Goal: Information Seeking & Learning: Understand process/instructions

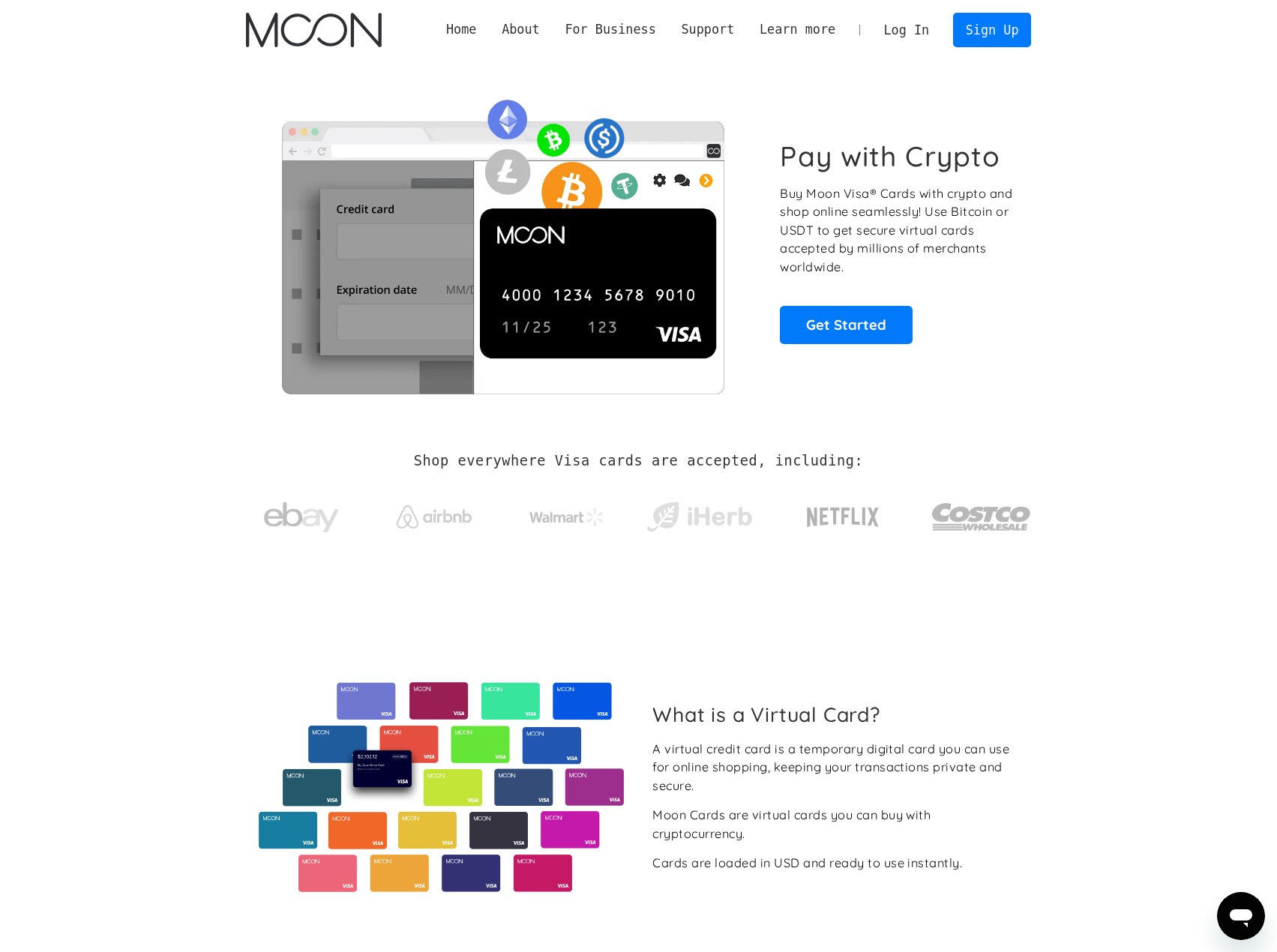
click at [906, 34] on link "Log In" at bounding box center [906, 30] width 70 height 33
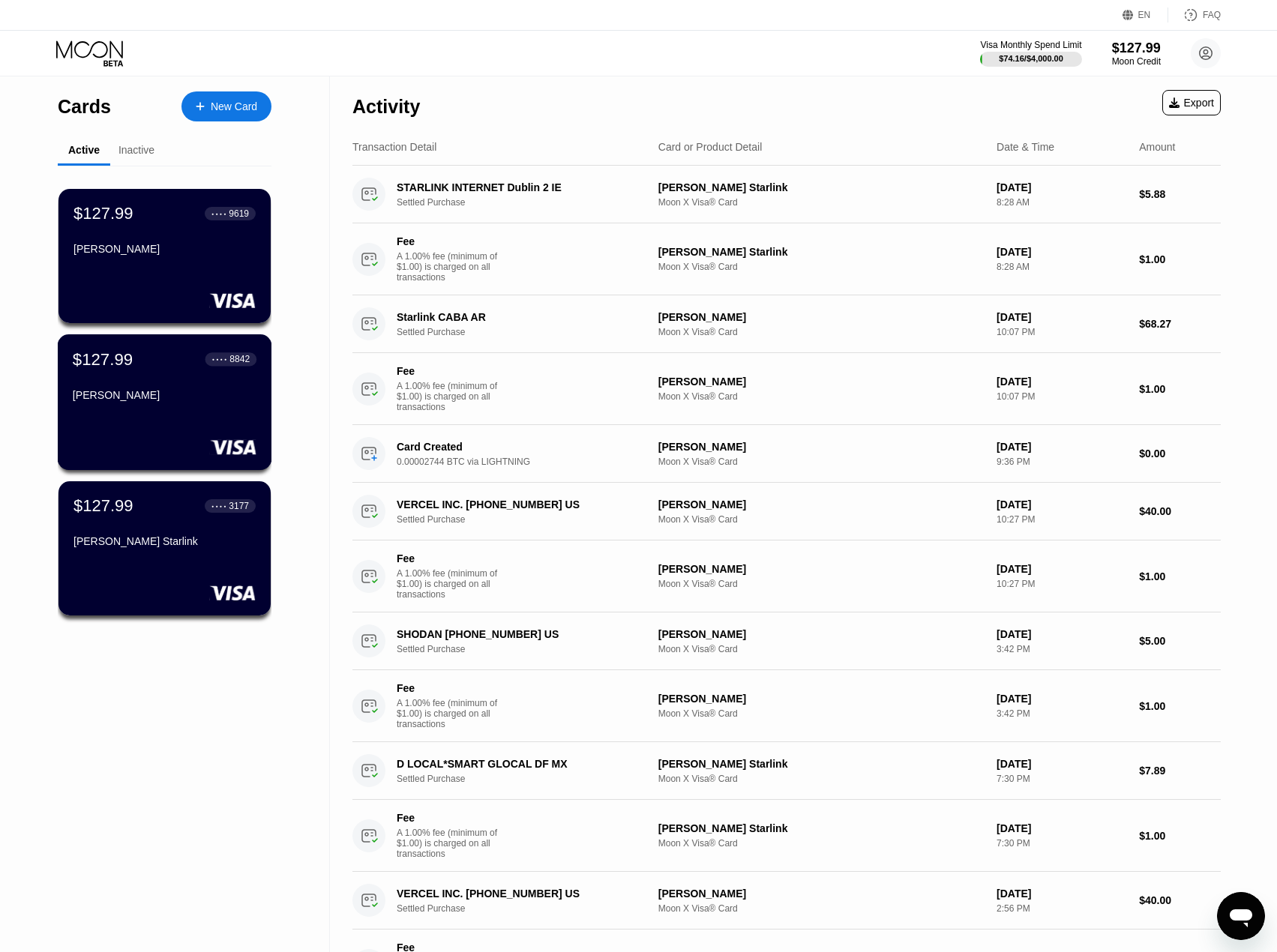
click at [135, 401] on div "Babak Rafati" at bounding box center [164, 395] width 184 height 12
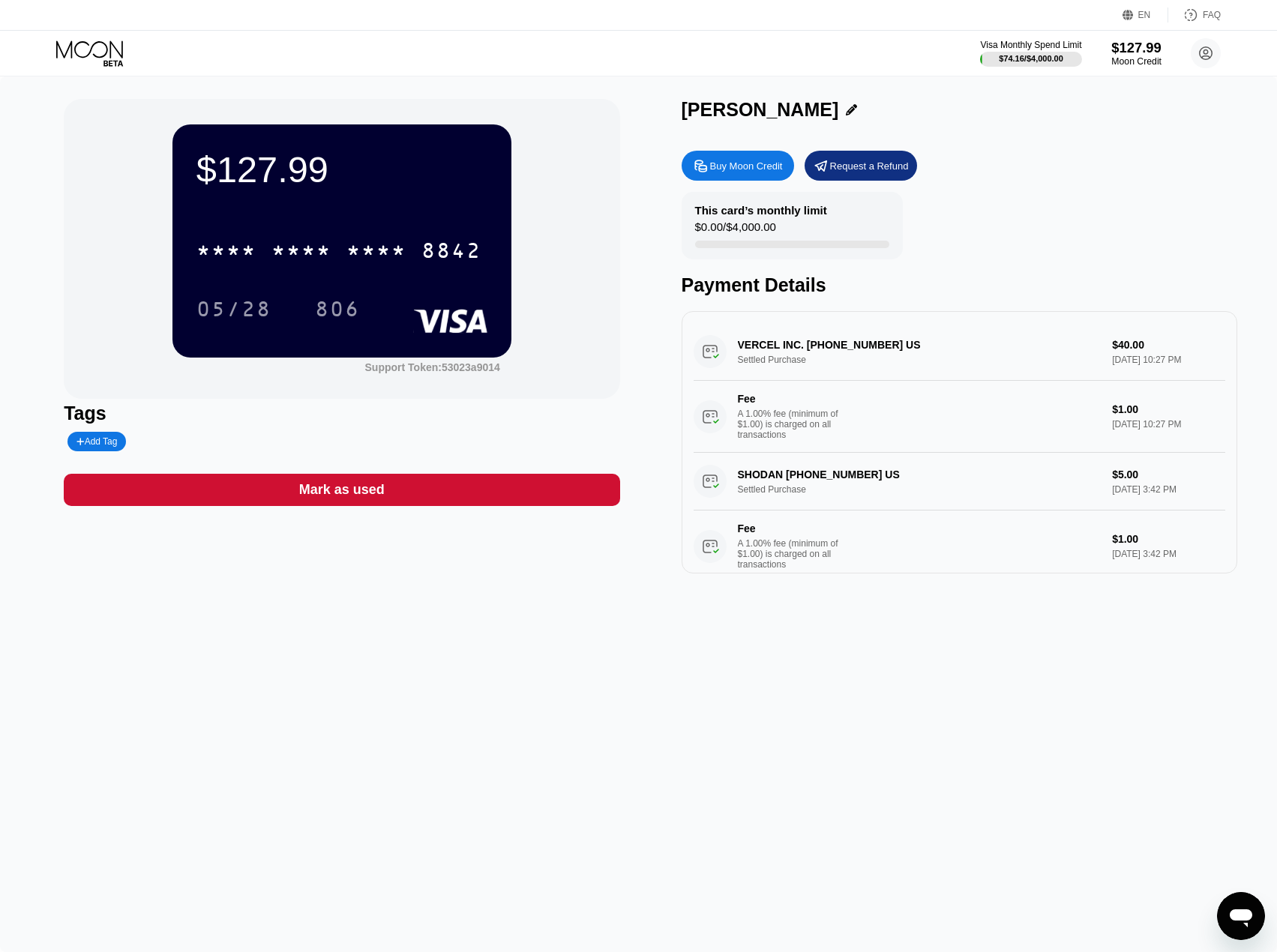
click at [1149, 42] on div "$127.99" at bounding box center [1135, 48] width 50 height 16
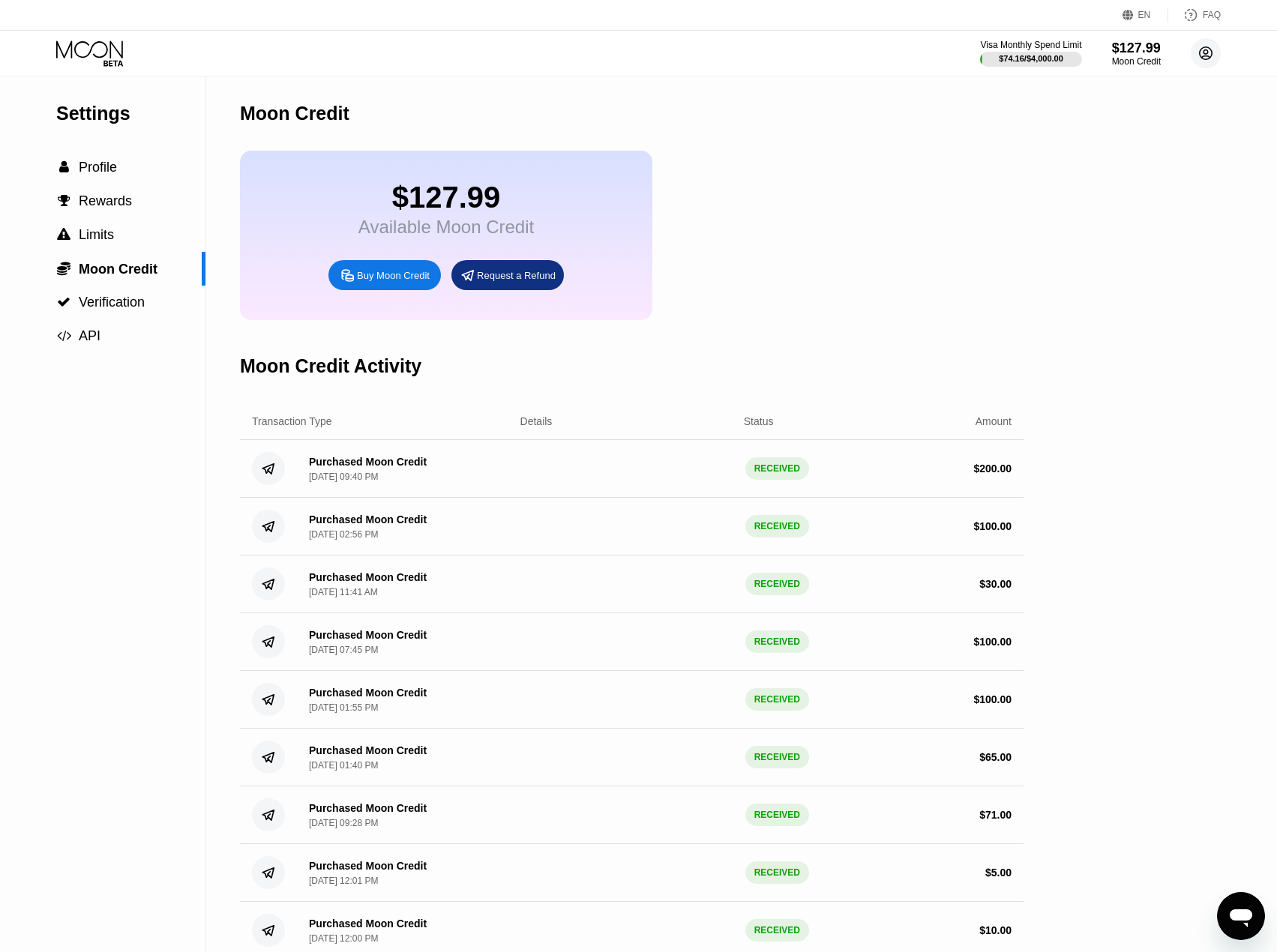
click at [1205, 56] on icon at bounding box center [1206, 53] width 8 height 8
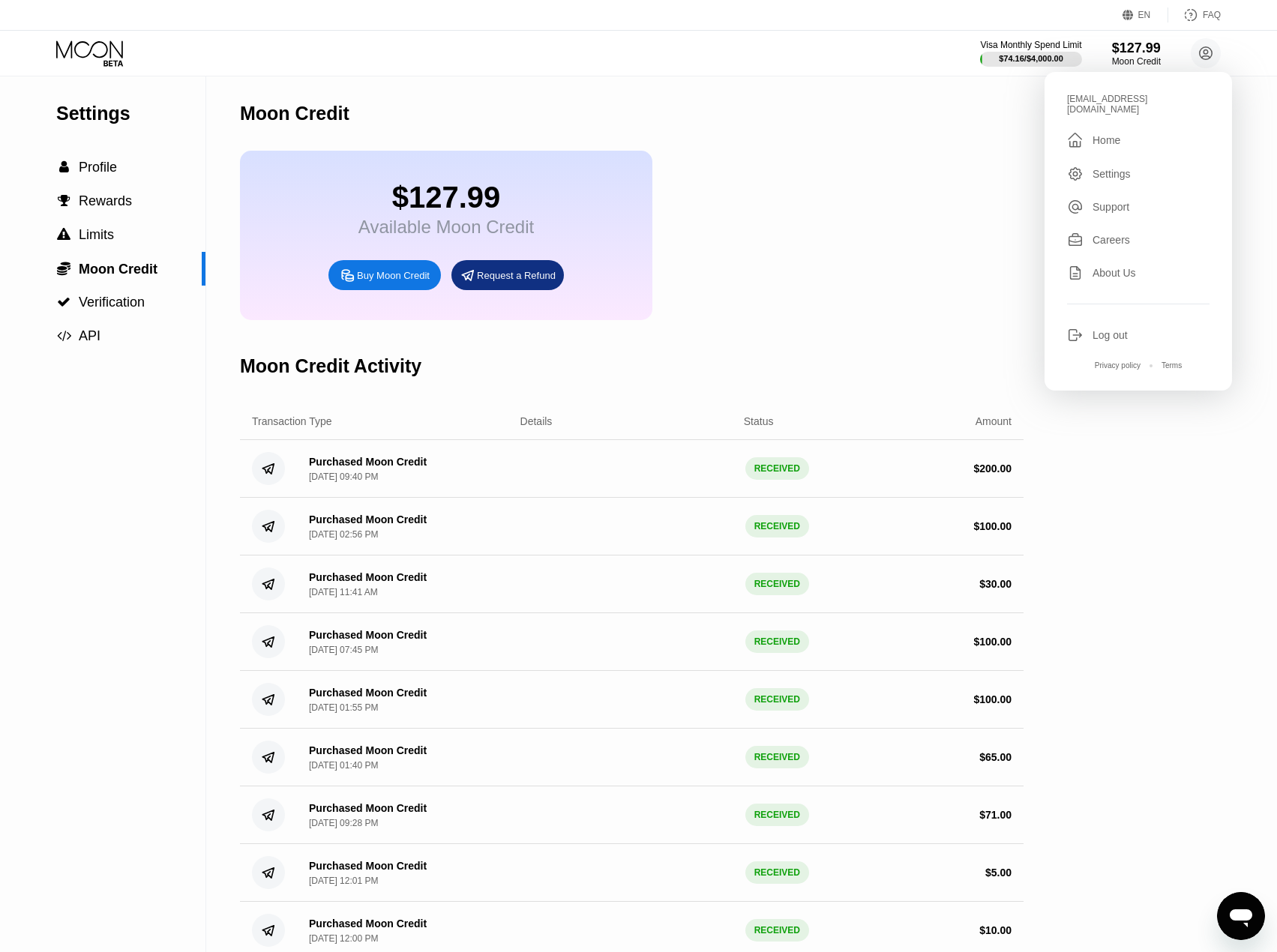
click at [531, 282] on div "Request a Refund" at bounding box center [517, 275] width 79 height 13
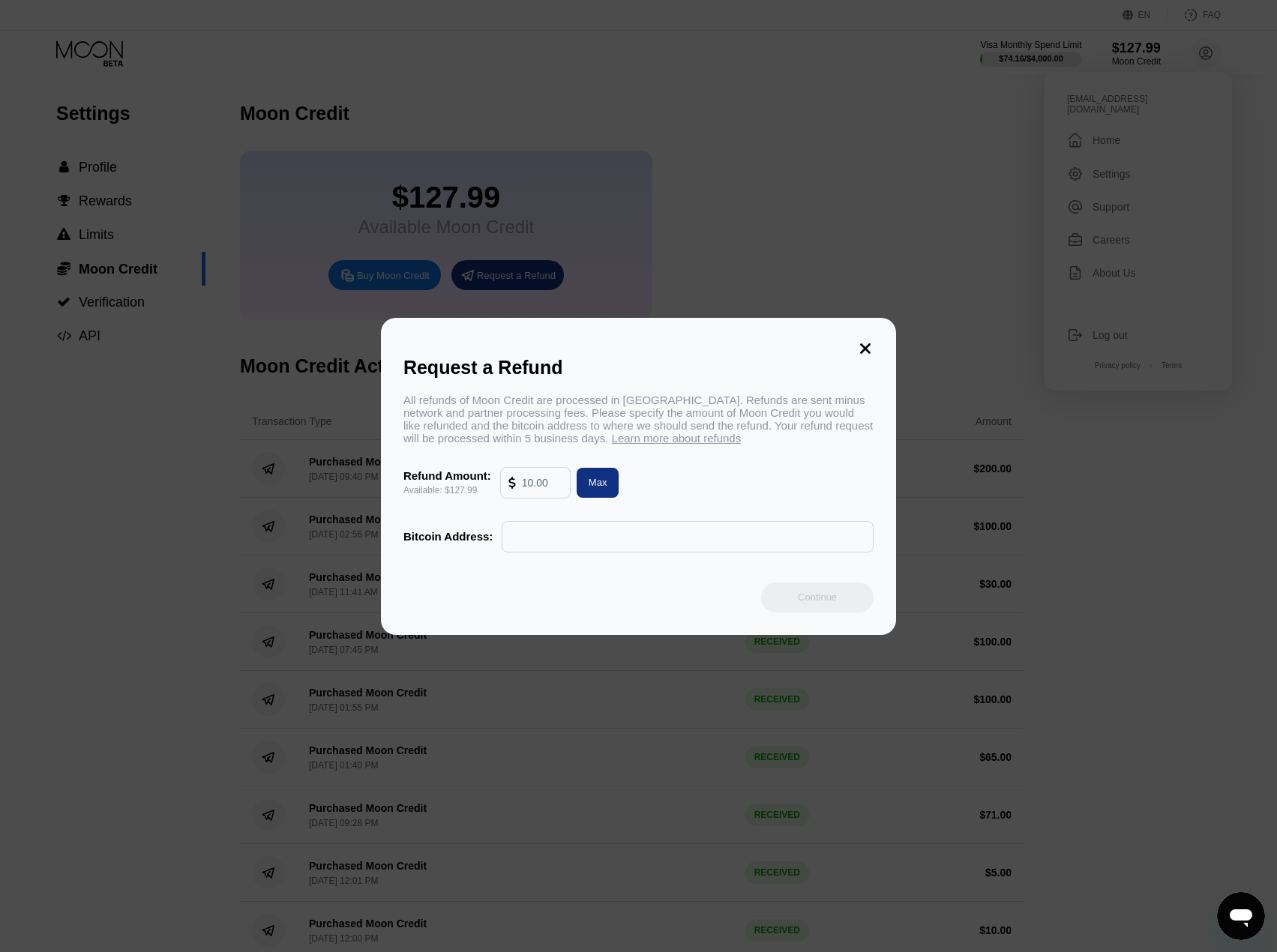
click at [629, 444] on span "Learn more about refunds" at bounding box center [676, 437] width 130 height 13
click at [644, 444] on span "Learn more about refunds" at bounding box center [676, 437] width 130 height 13
click at [861, 340] on icon at bounding box center [865, 348] width 17 height 17
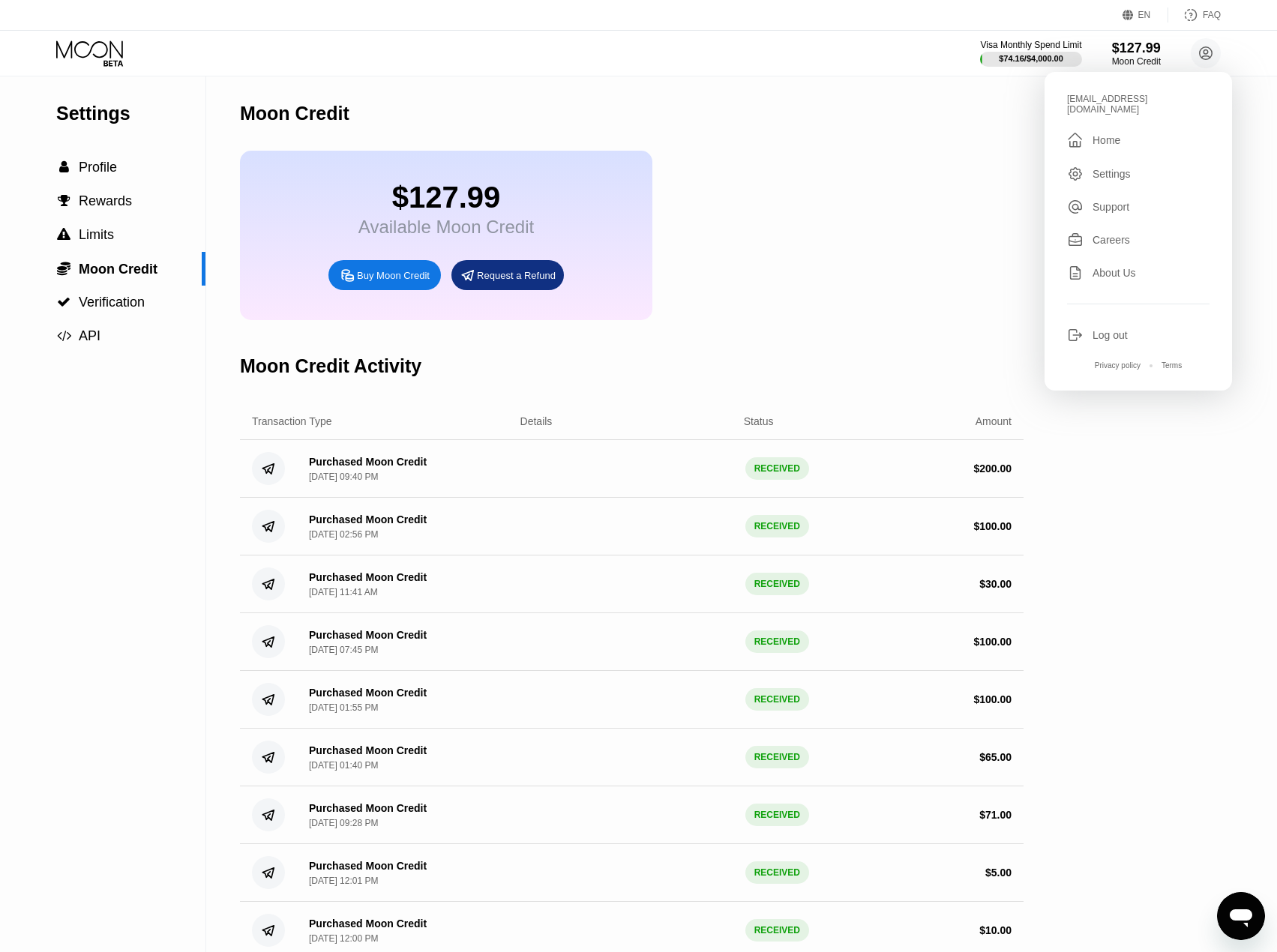
click at [914, 178] on div "$127.99 Available Moon Credit Buy Moon Credit Request a Refund" at bounding box center [631, 235] width 783 height 169
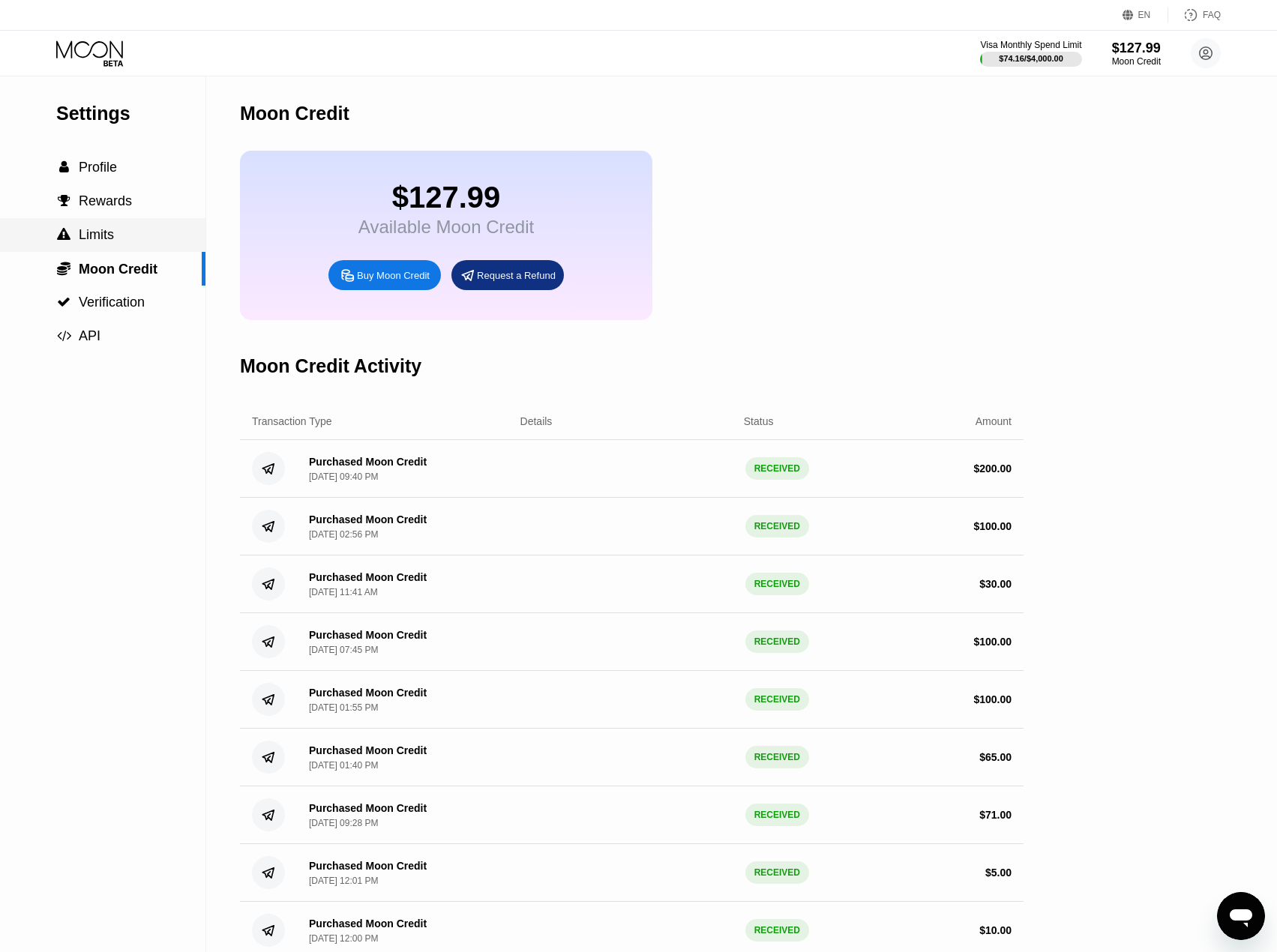
click at [144, 239] on div " Limits" at bounding box center [103, 235] width 206 height 16
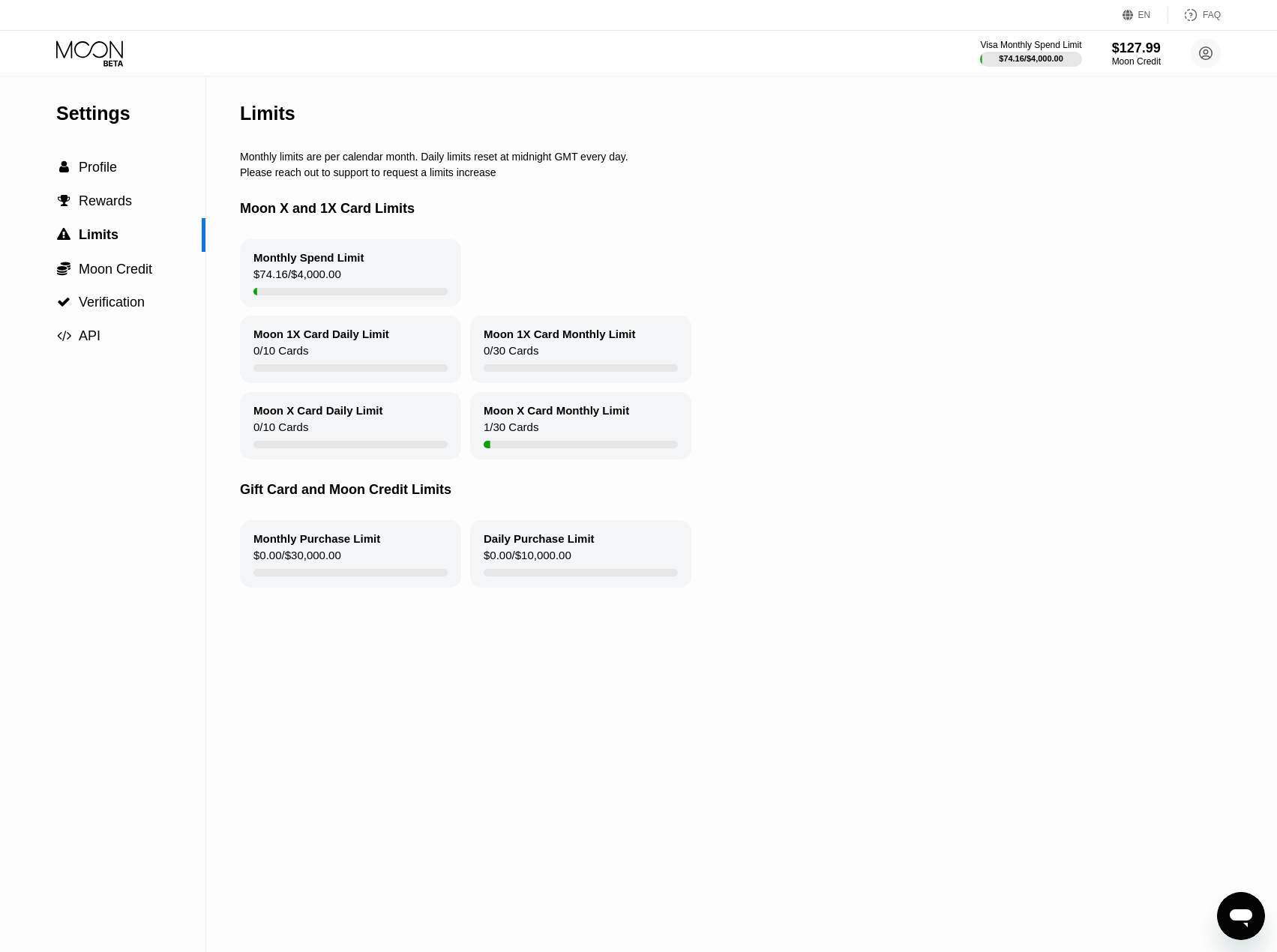
click at [339, 340] on div "Moon 1X Card Daily Limit" at bounding box center [321, 333] width 136 height 13
click at [93, 184] on div " Profile" at bounding box center [103, 167] width 206 height 34
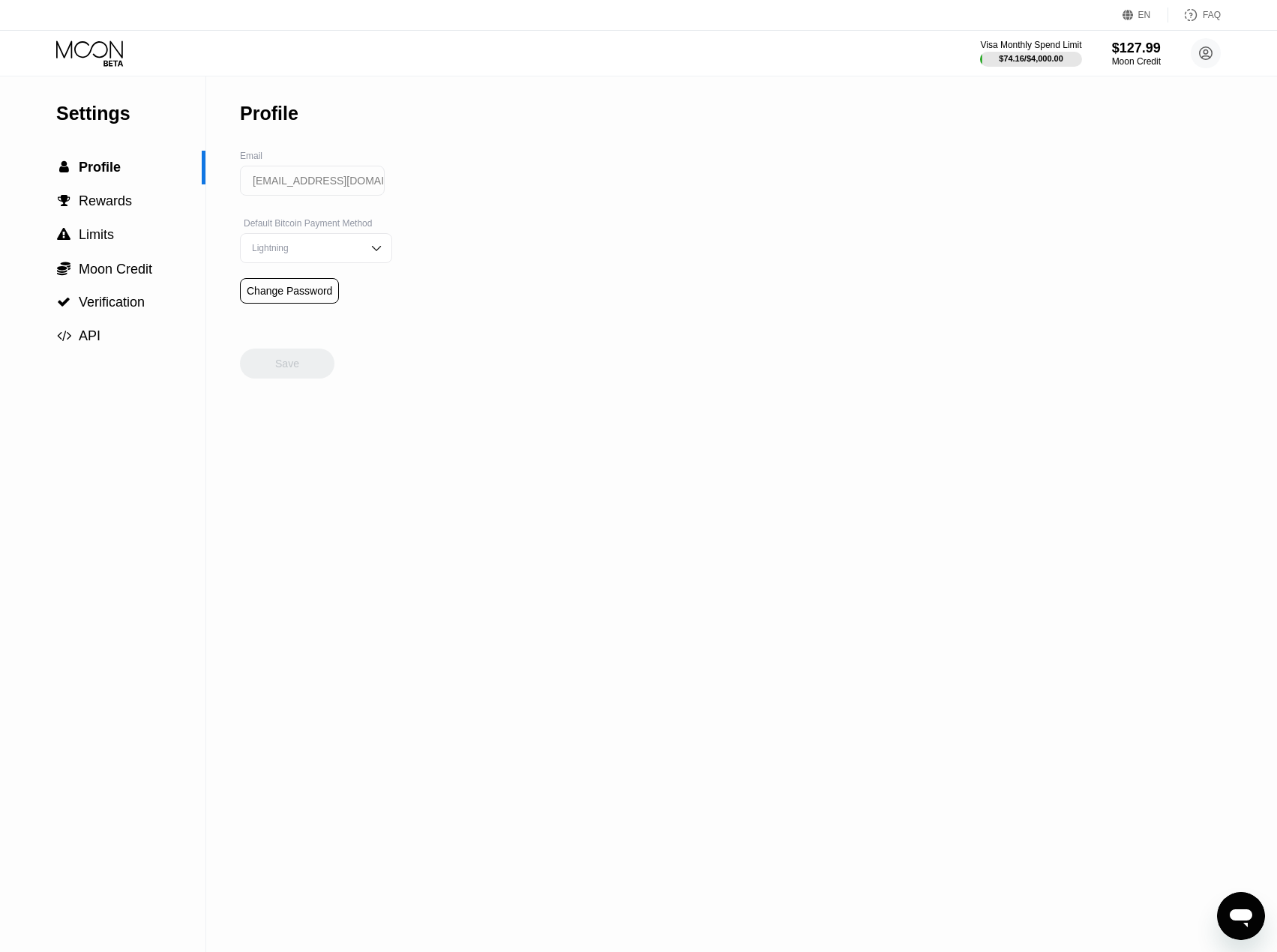
click at [93, 53] on icon at bounding box center [91, 53] width 69 height 27
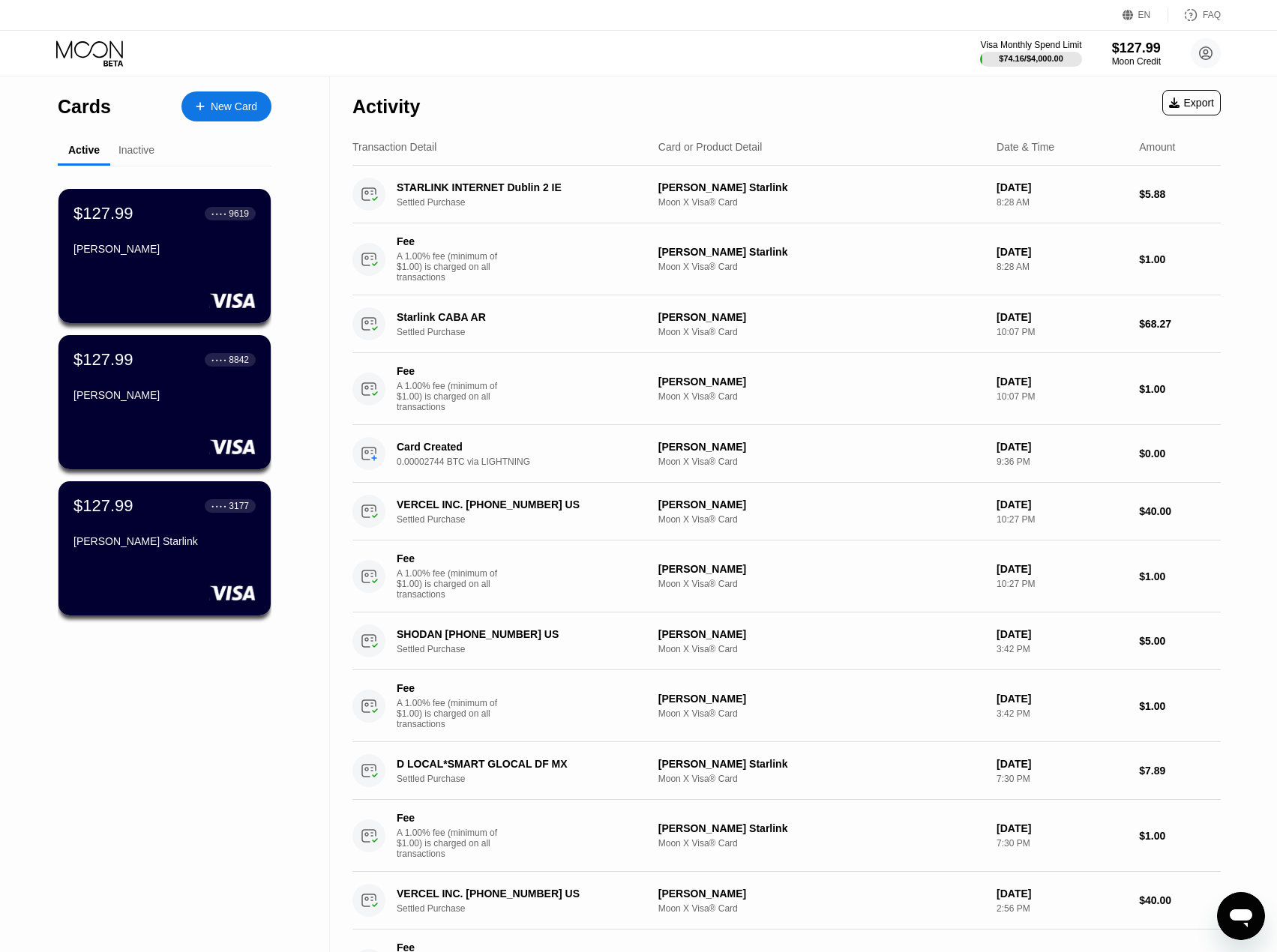
click at [218, 104] on div "New Card" at bounding box center [234, 106] width 47 height 13
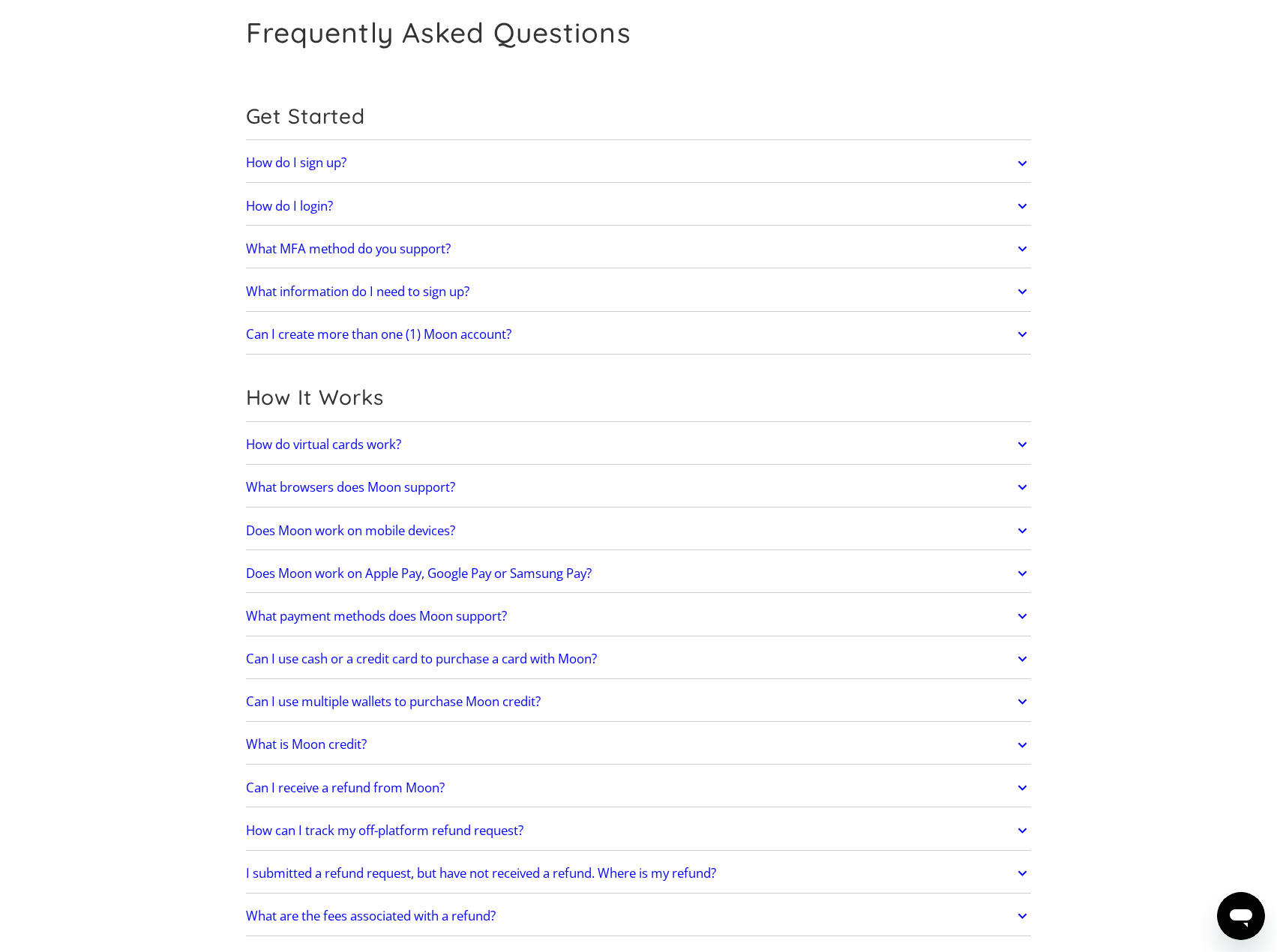
scroll to position [75, 0]
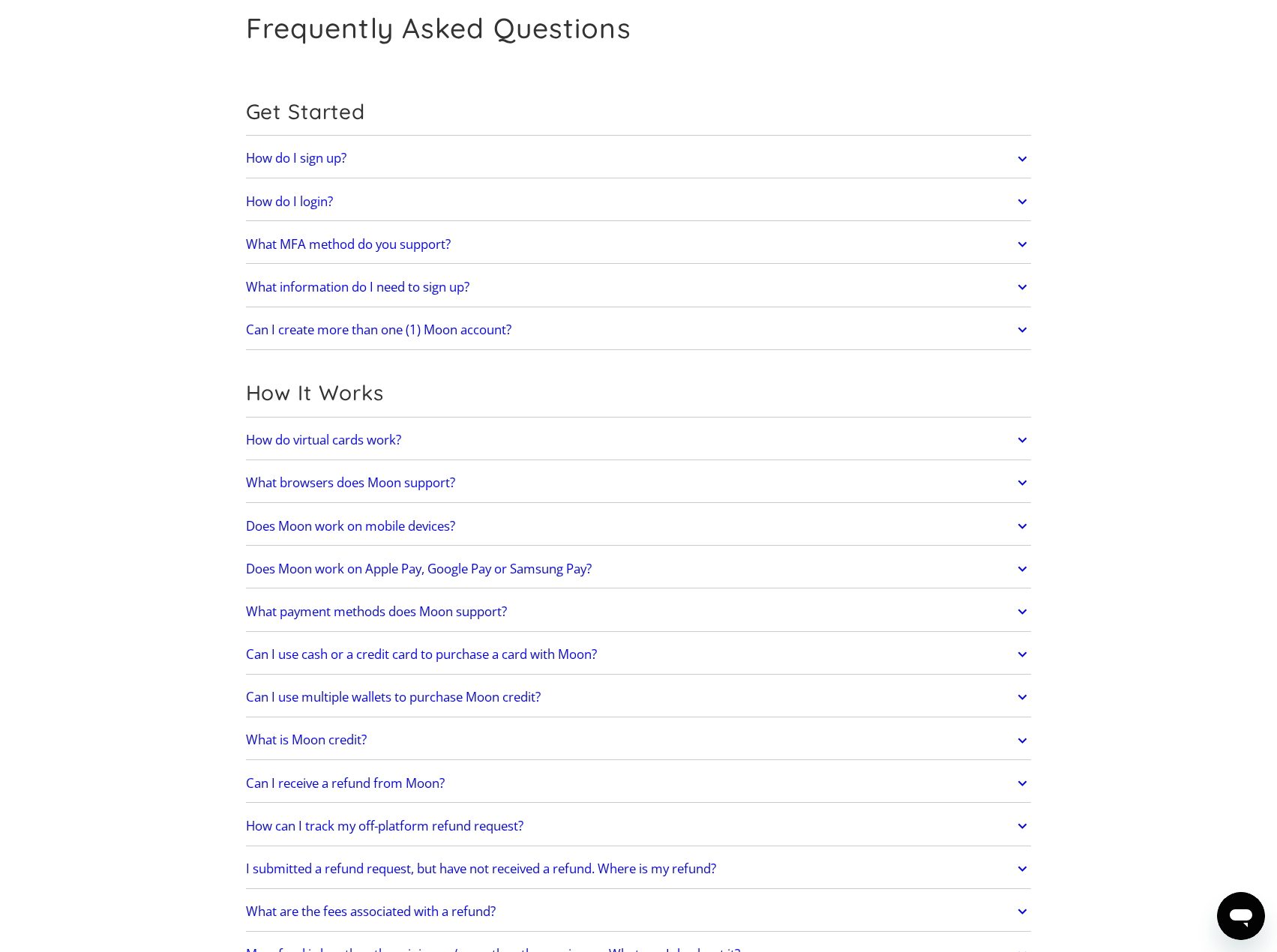
click at [640, 771] on link "Can I receive a refund from Moon?" at bounding box center [638, 784] width 786 height 32
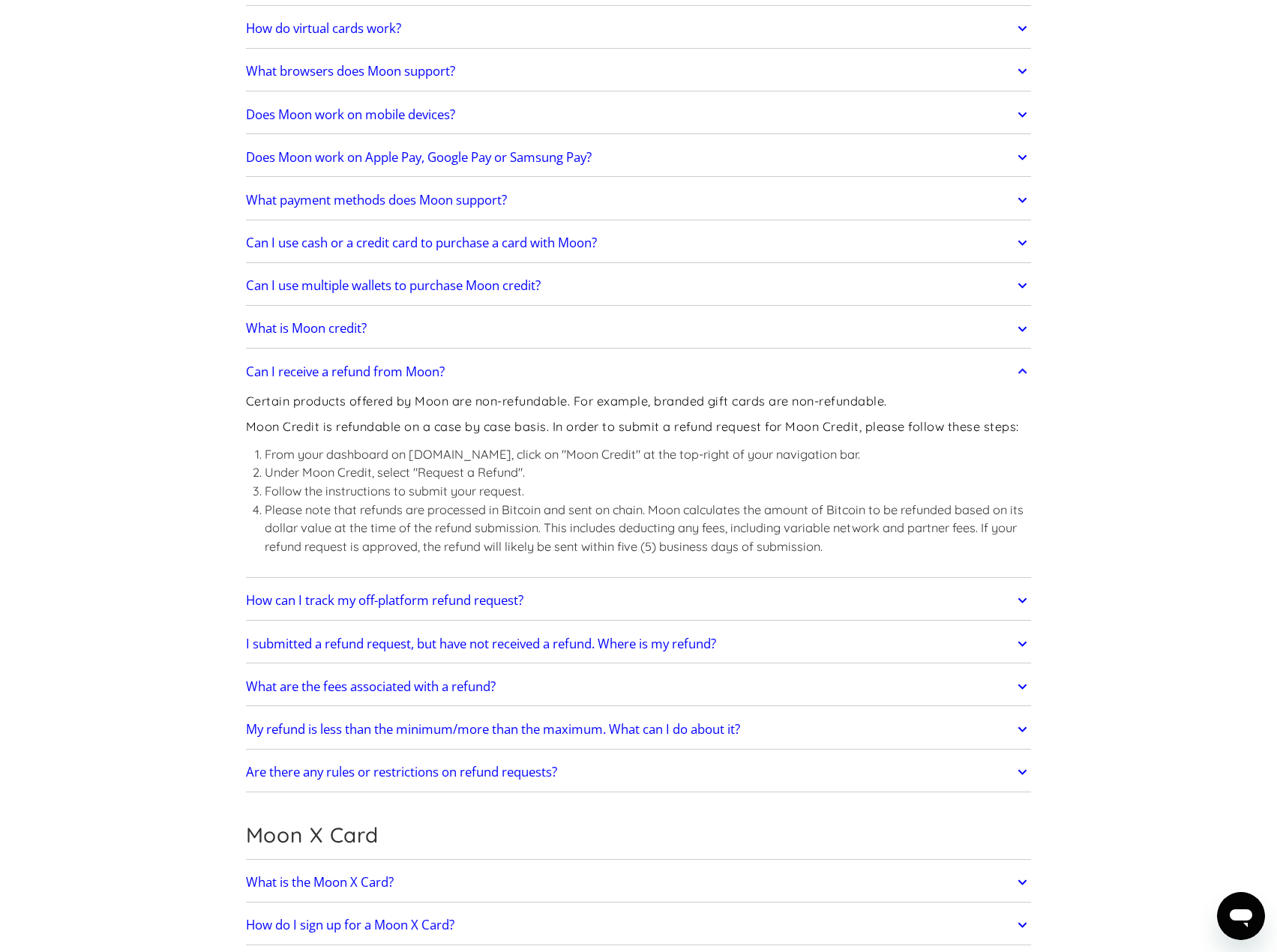
scroll to position [524, 0]
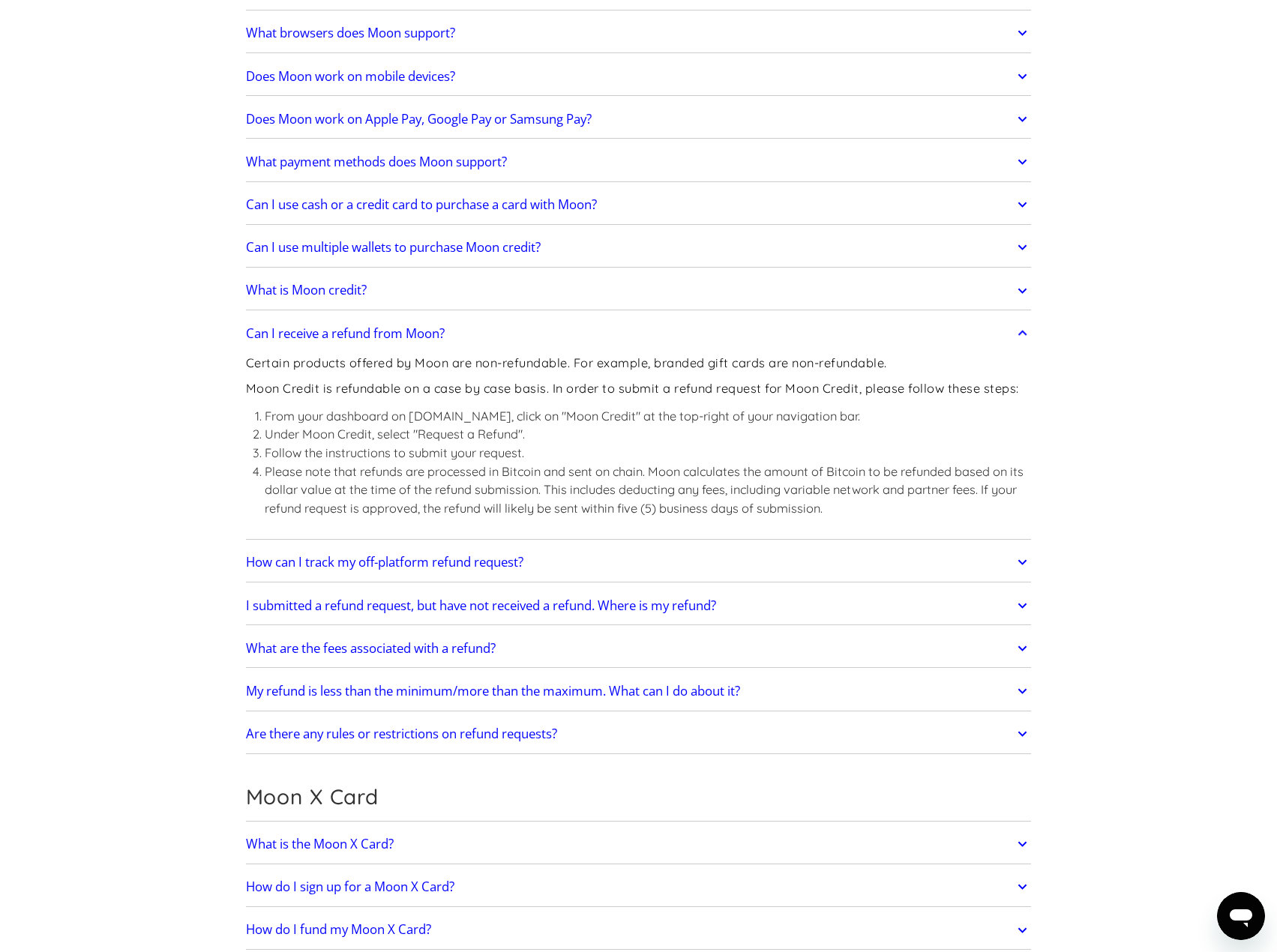
click at [436, 697] on h2 "My refund is less than the minimum/more than the maximum. What can I do about i…" at bounding box center [492, 691] width 494 height 15
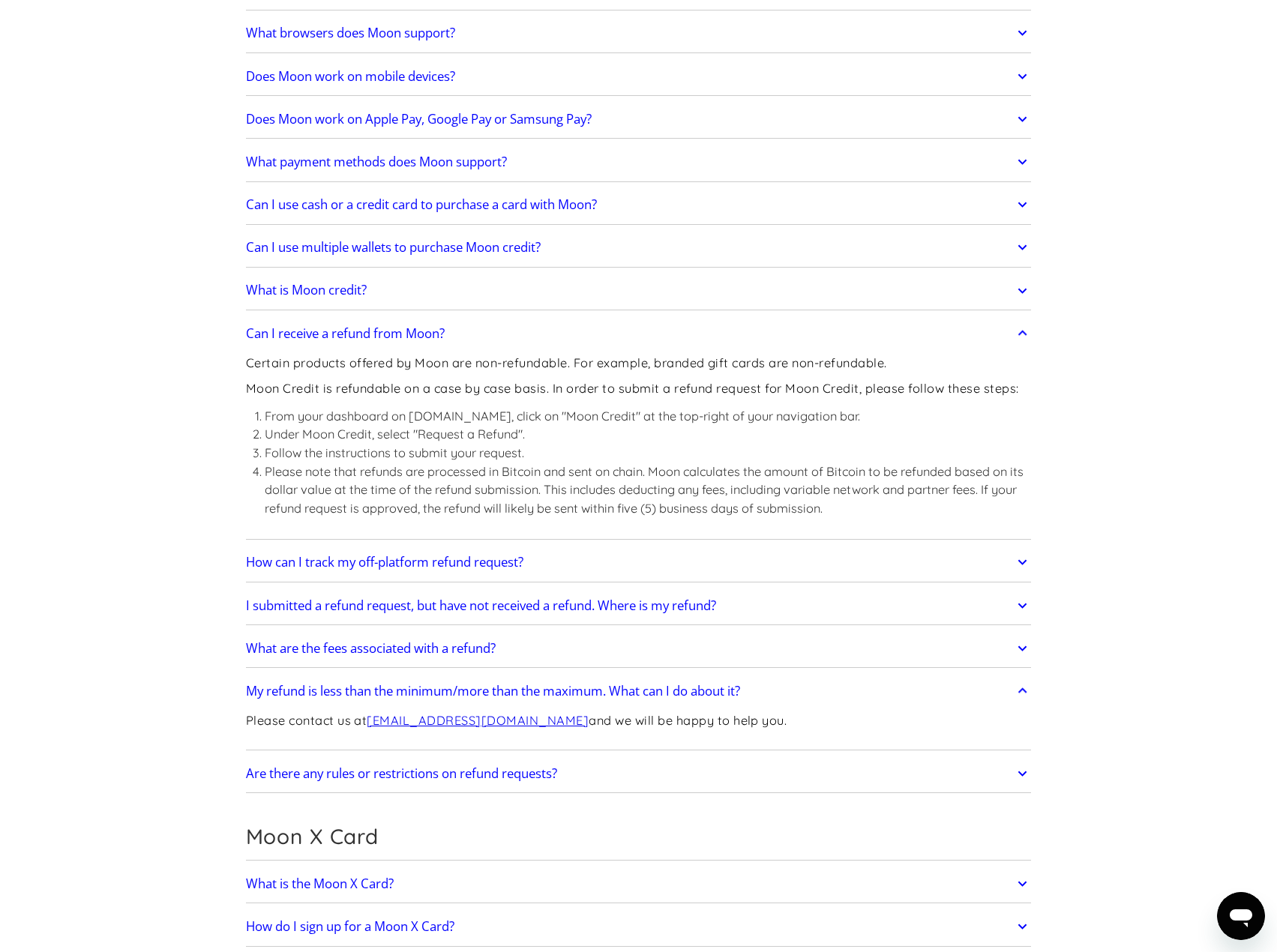
click at [812, 676] on link "My refund is less than the minimum/more than the maximum. What can I do about i…" at bounding box center [638, 691] width 786 height 32
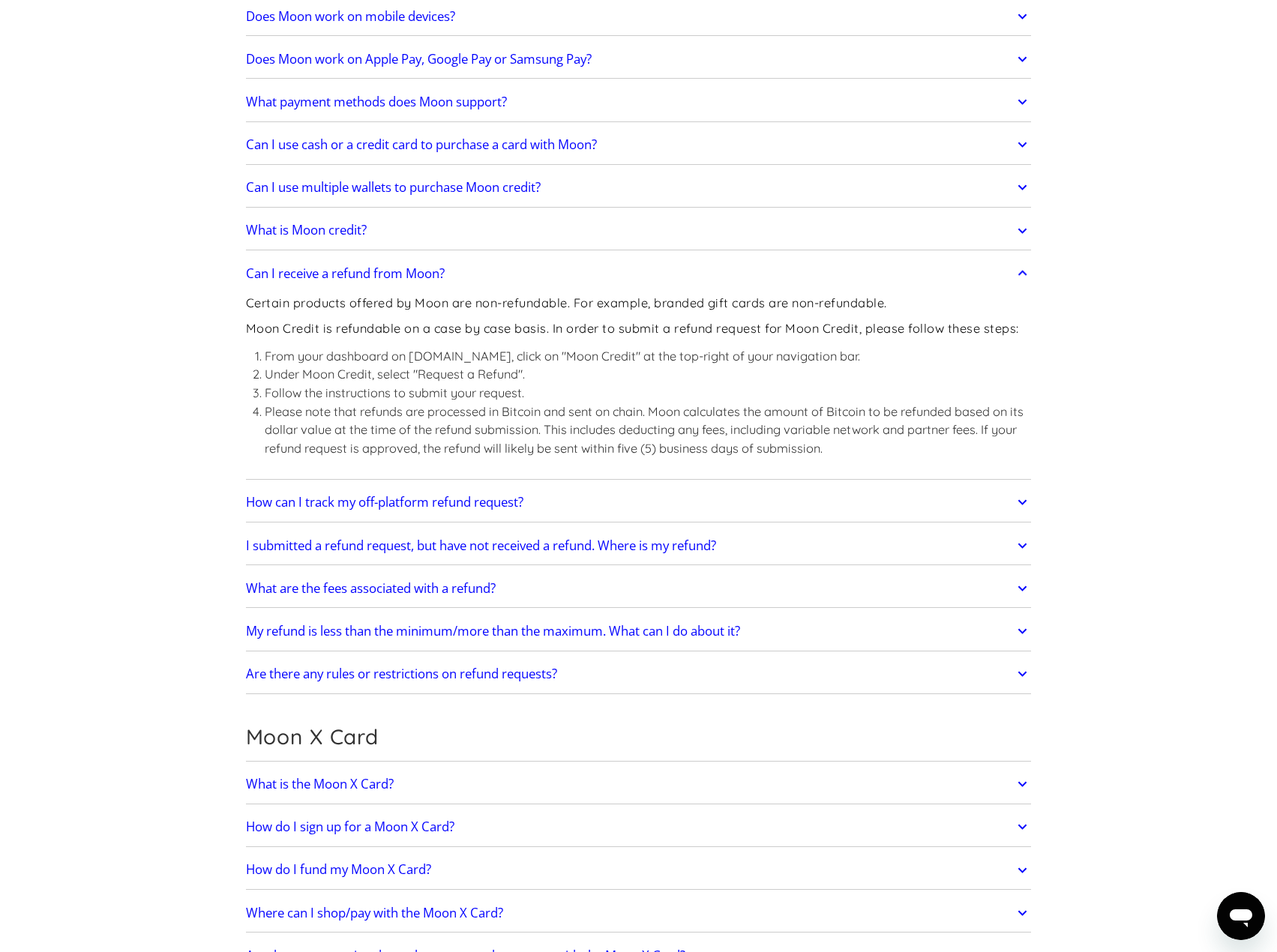
scroll to position [600, 0]
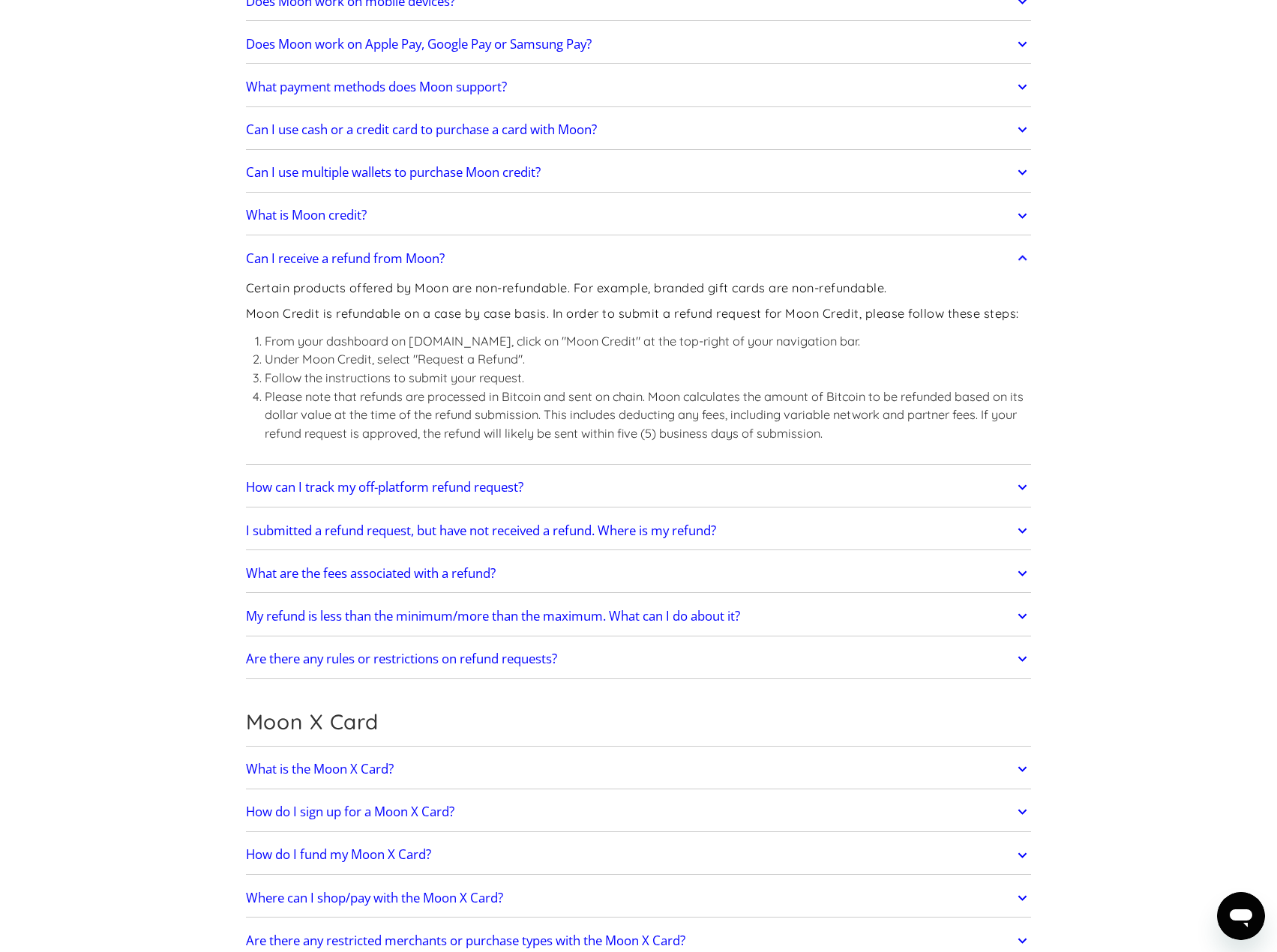
click at [527, 576] on link "What are the fees associated with a refund?" at bounding box center [638, 574] width 786 height 32
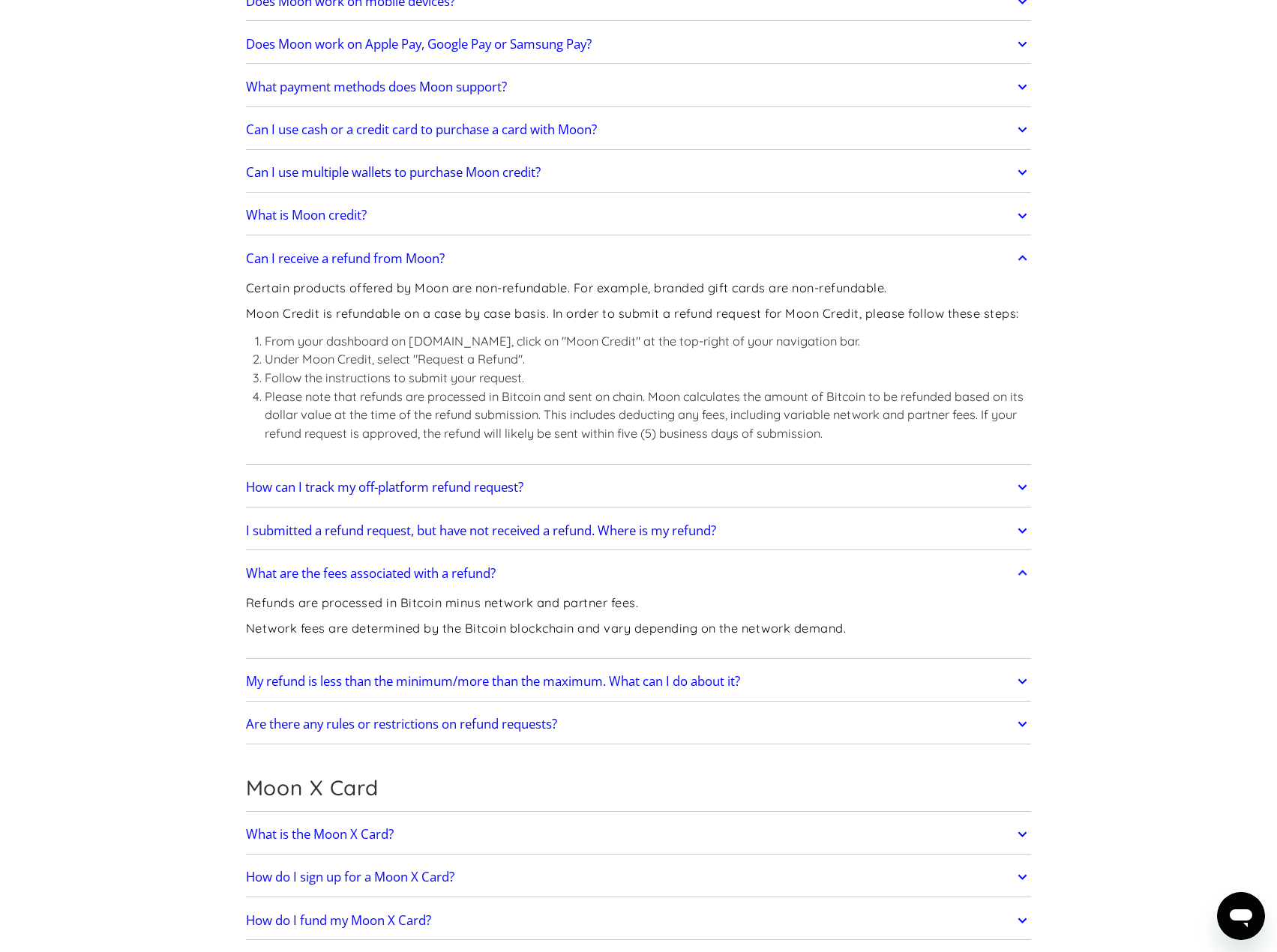
click at [527, 681] on h2 "My refund is less than the minimum/more than the maximum. What can I do about i…" at bounding box center [492, 681] width 494 height 15
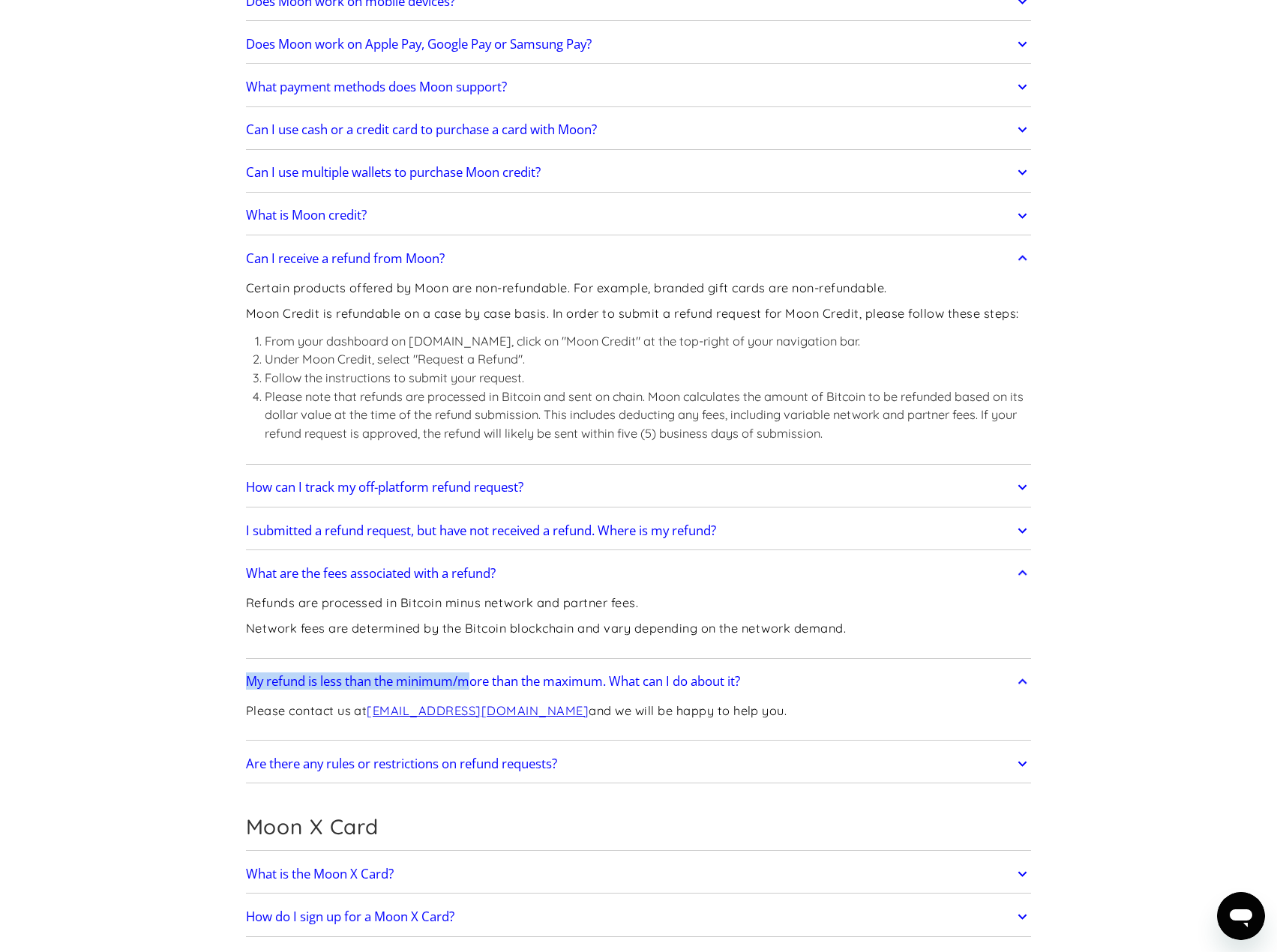
drag, startPoint x: 241, startPoint y: 682, endPoint x: 469, endPoint y: 673, distance: 228.2
copy h2 "My refund is less than the minimum/m"
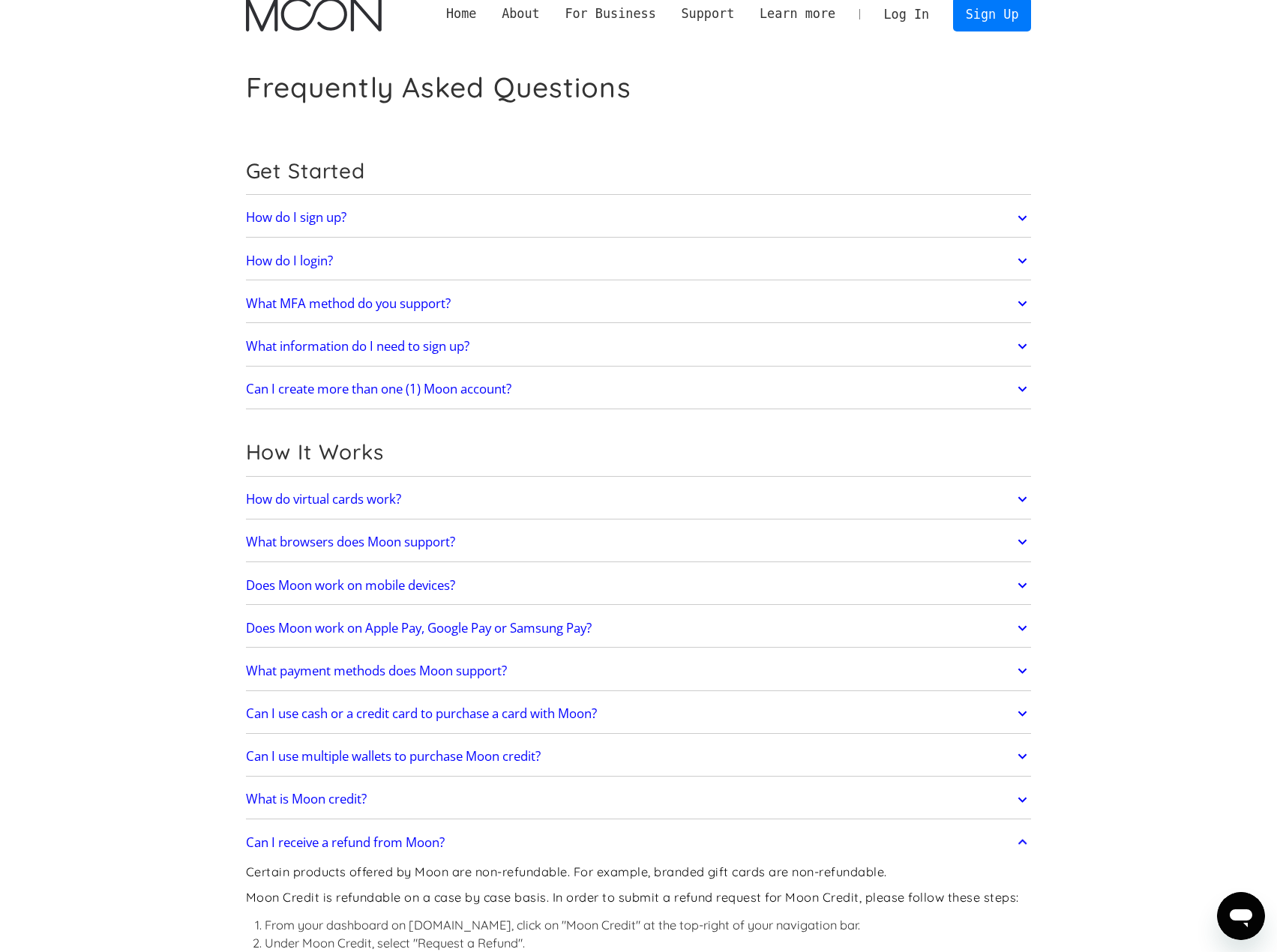
scroll to position [0, 0]
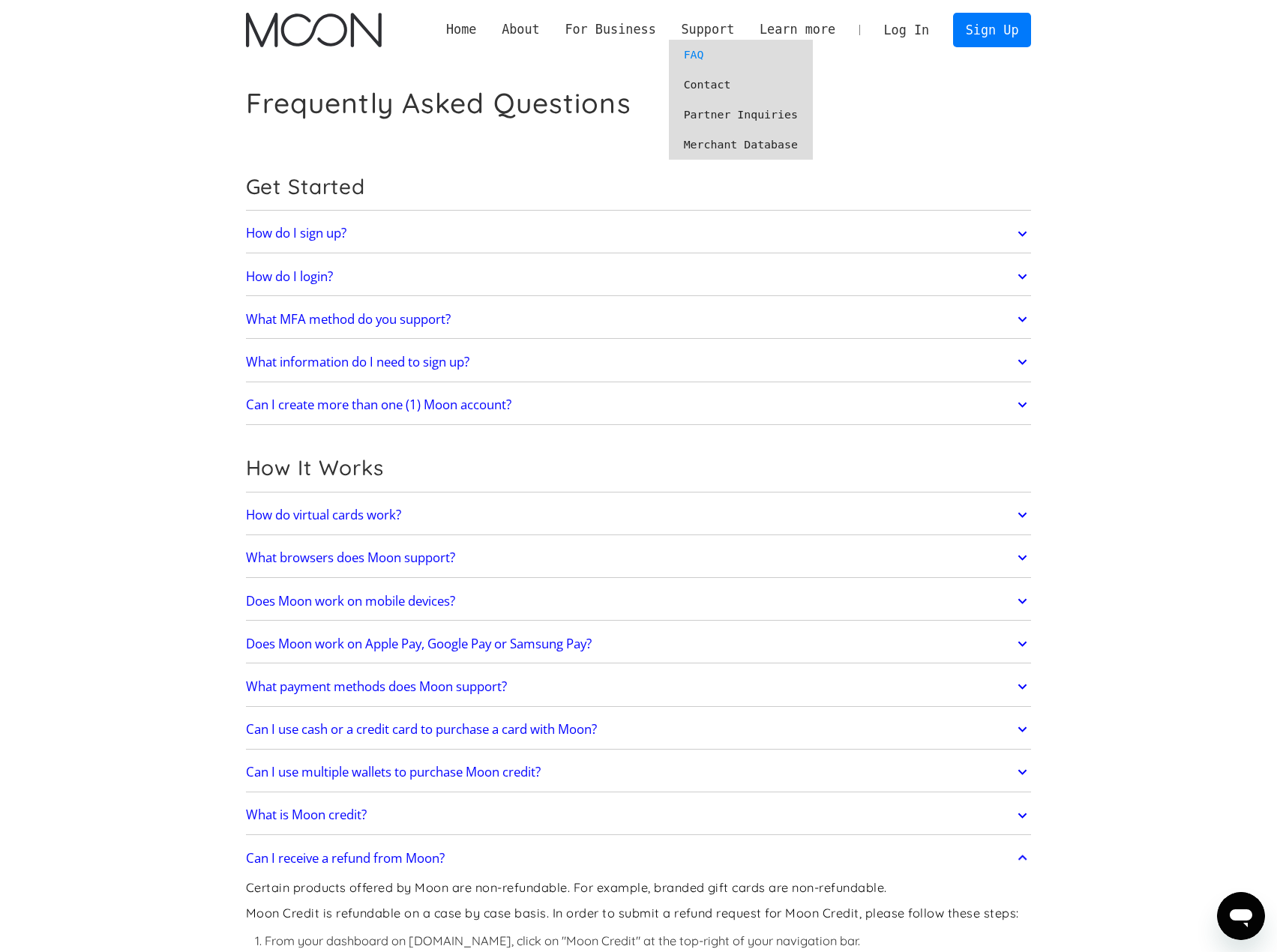
click at [715, 54] on link "FAQ" at bounding box center [740, 54] width 144 height 30
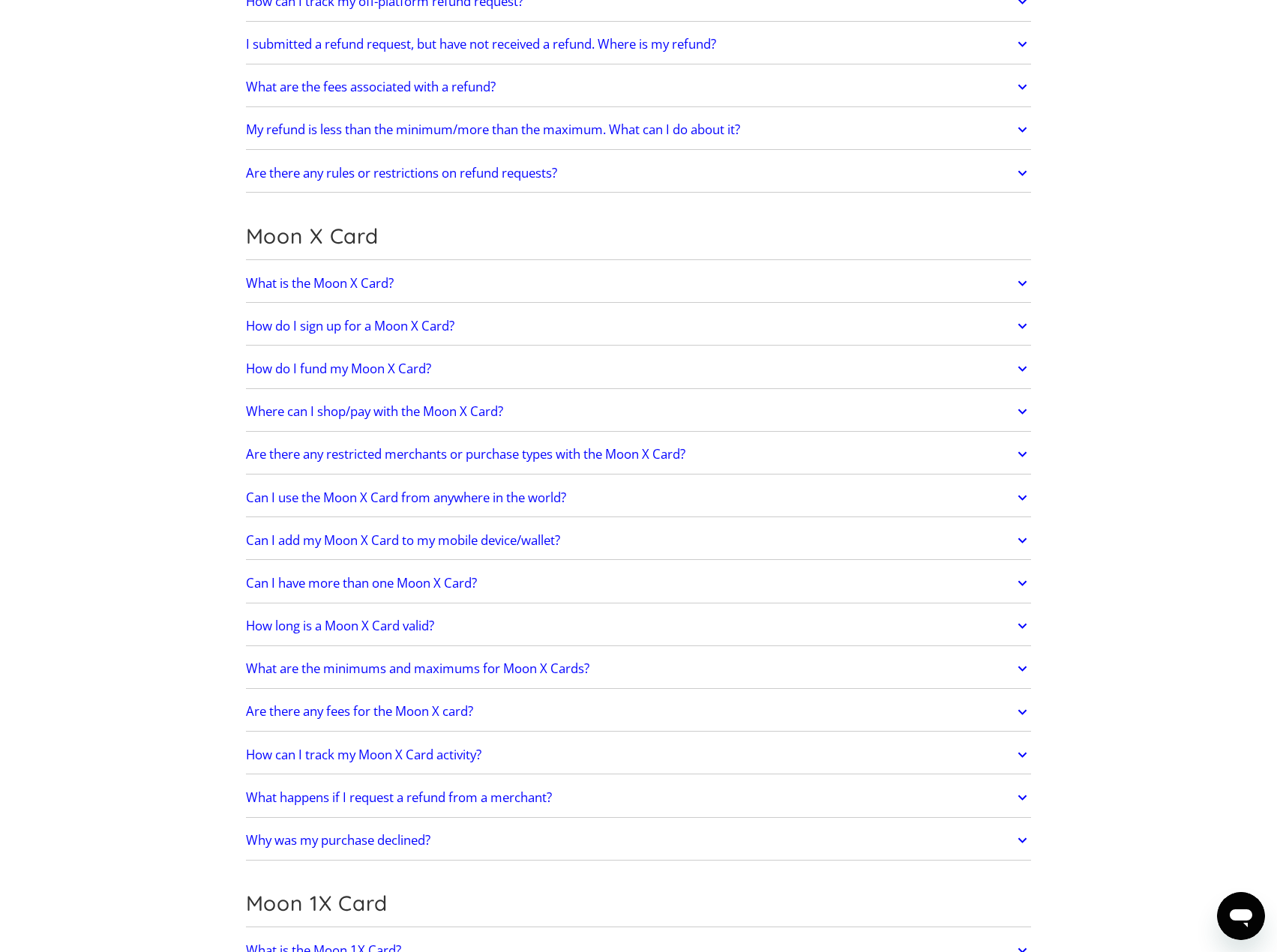
scroll to position [1806, 0]
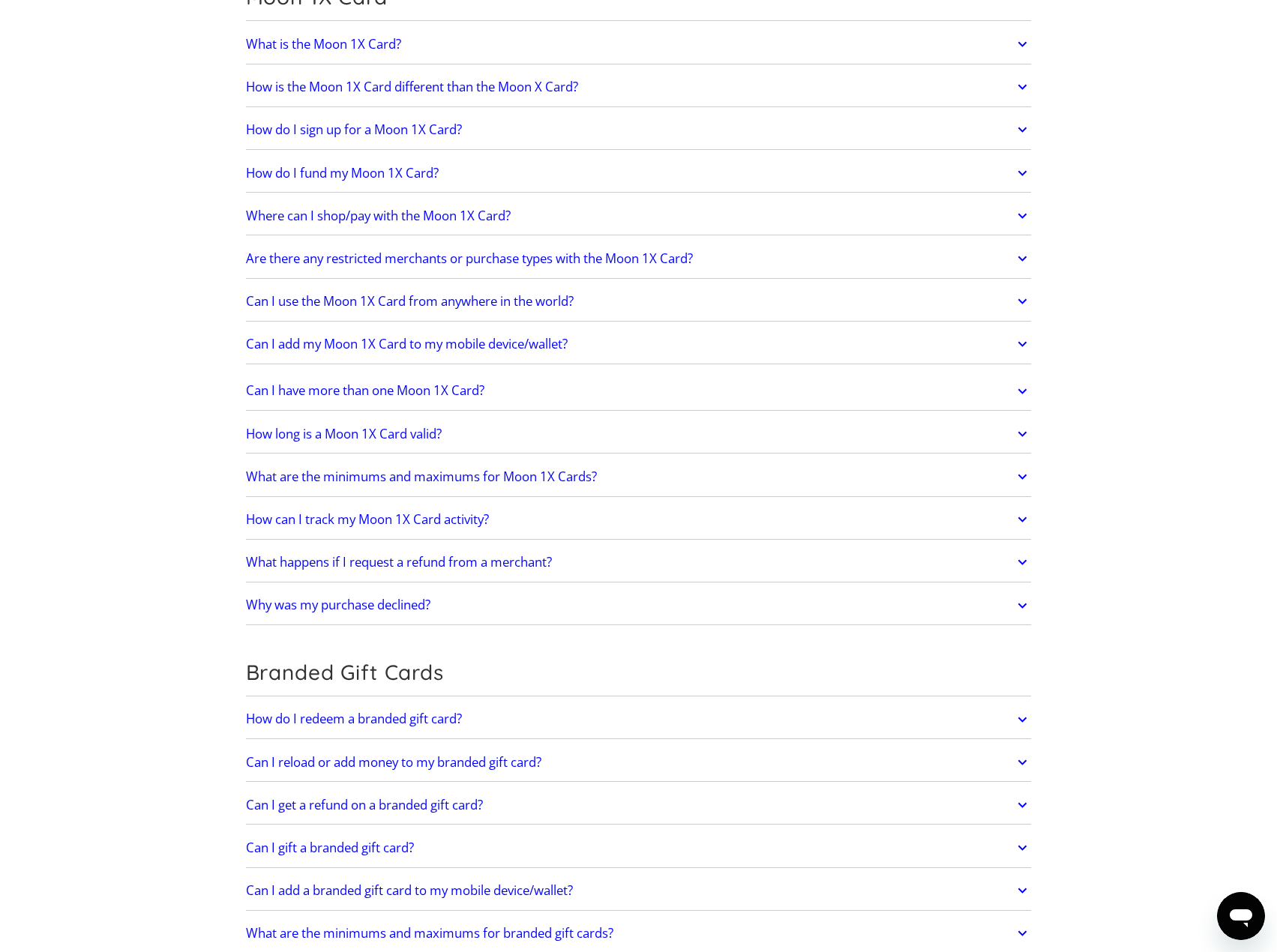
click at [736, 474] on link "What are the minimums and maximums for Moon 1X Cards?" at bounding box center [638, 477] width 786 height 32
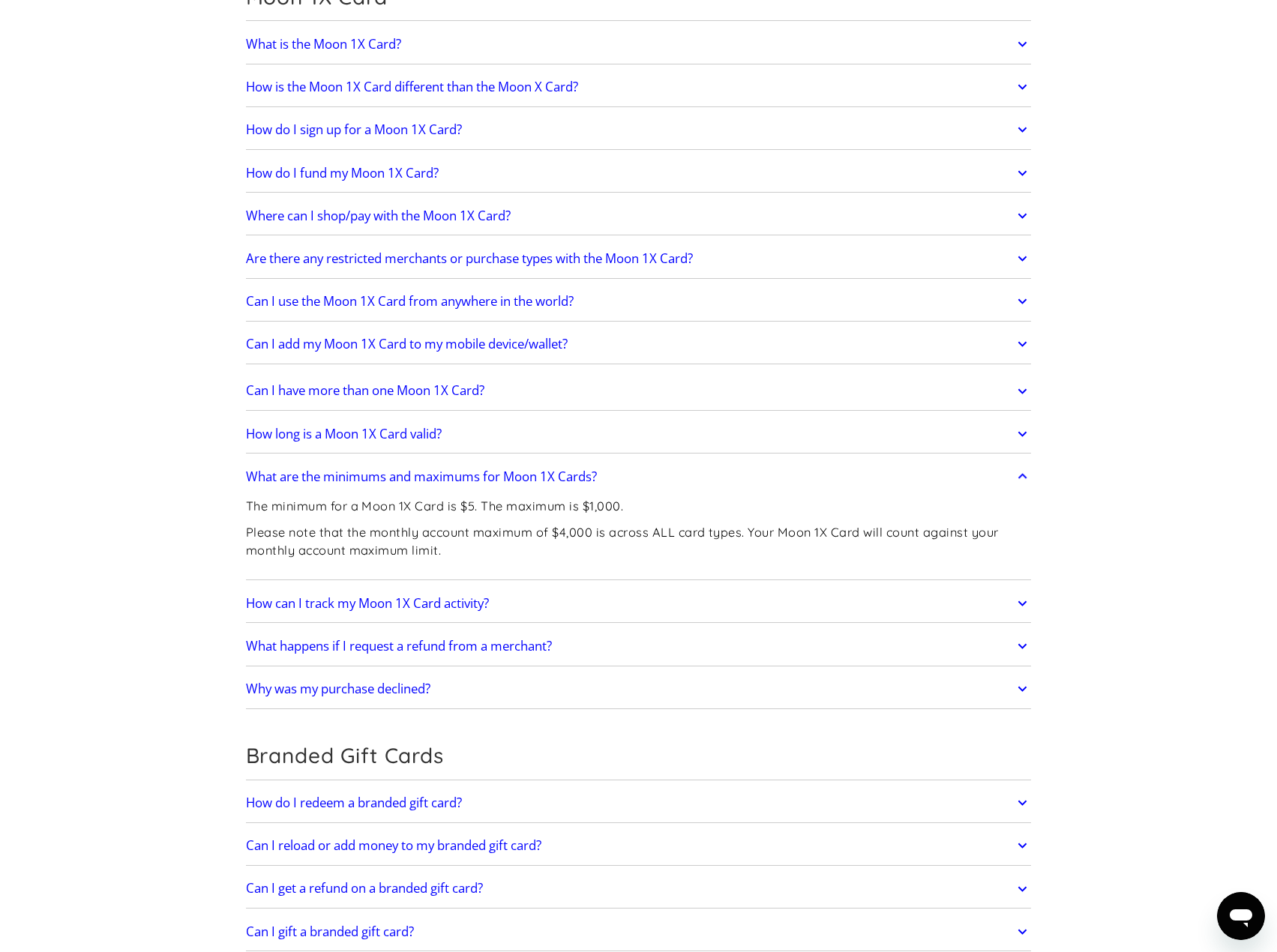
scroll to position [2346, 0]
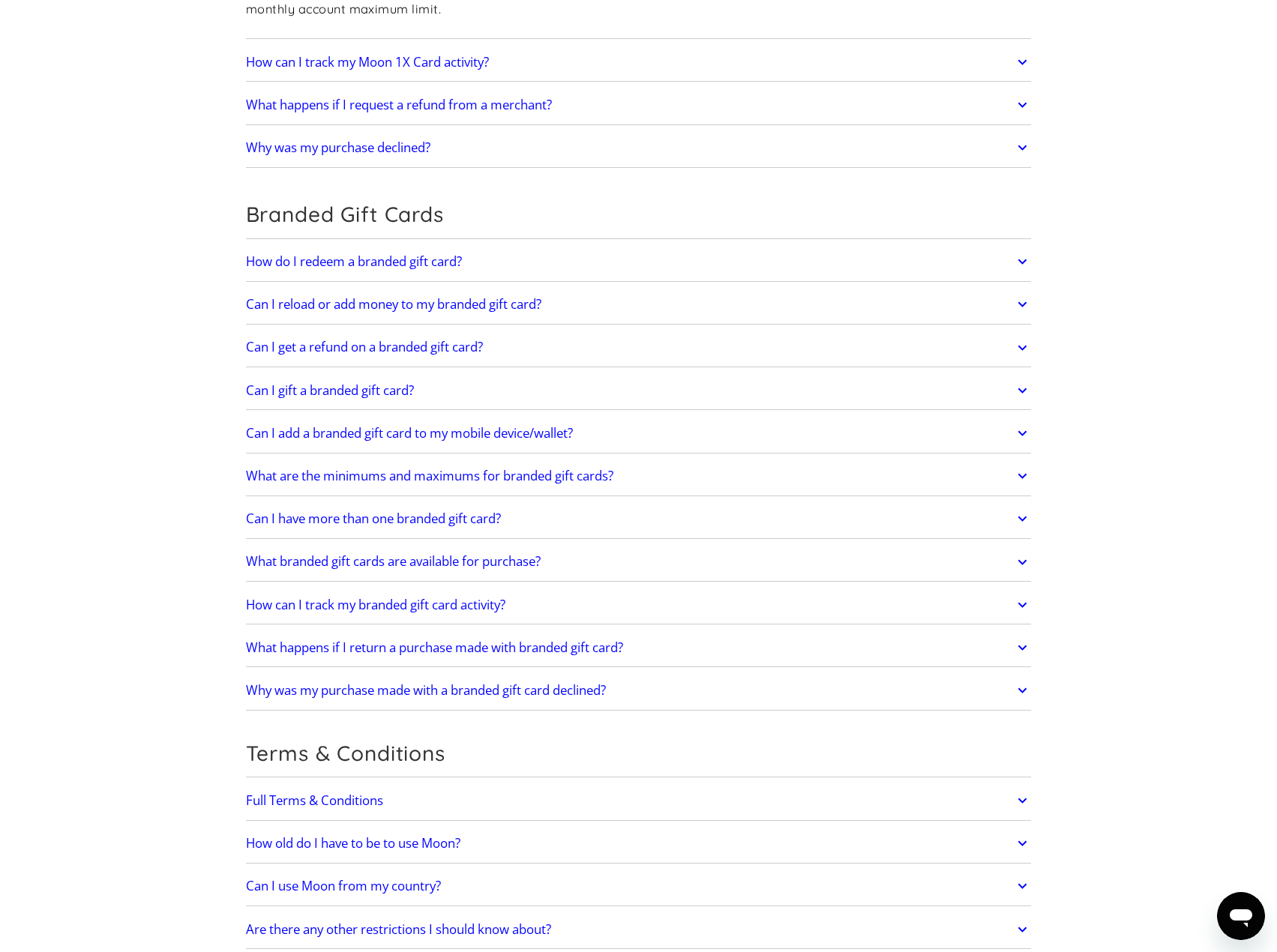
click at [747, 474] on link "What are the minimums and maximums for branded gift cards?" at bounding box center [638, 476] width 786 height 32
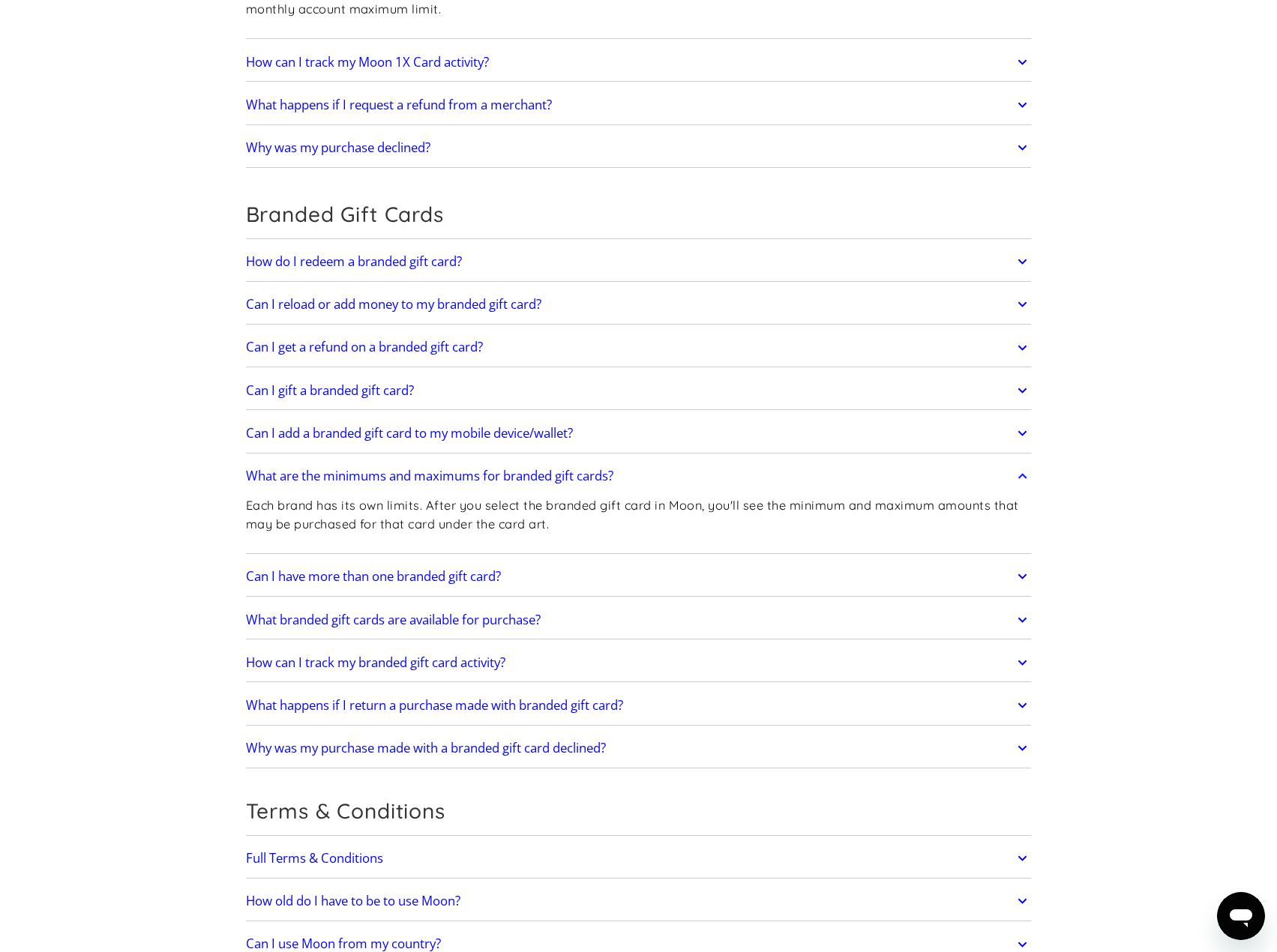
scroll to position [553, 0]
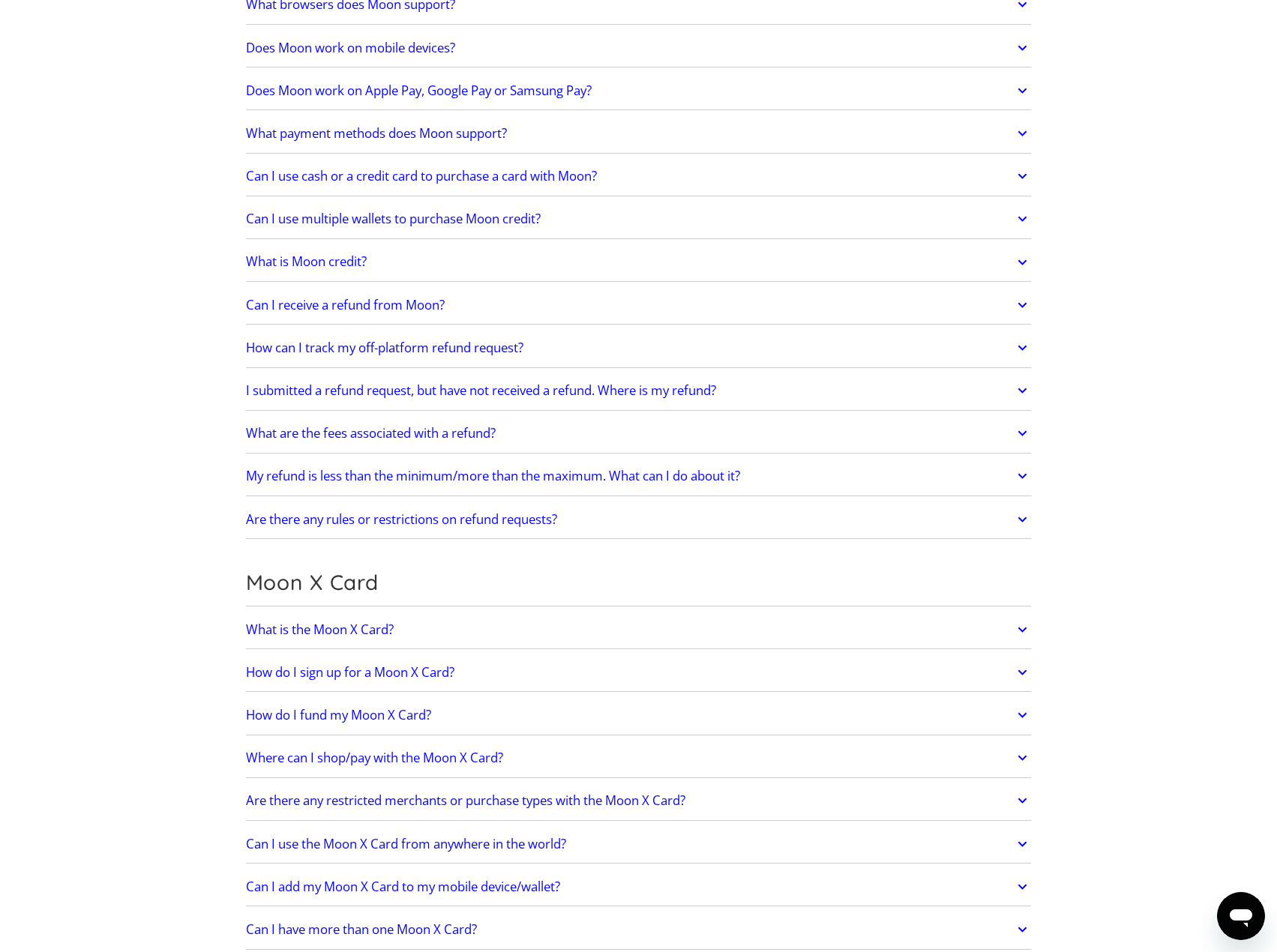
click at [987, 473] on link "My refund is less than the minimum/more than the maximum. What can I do about i…" at bounding box center [638, 477] width 786 height 32
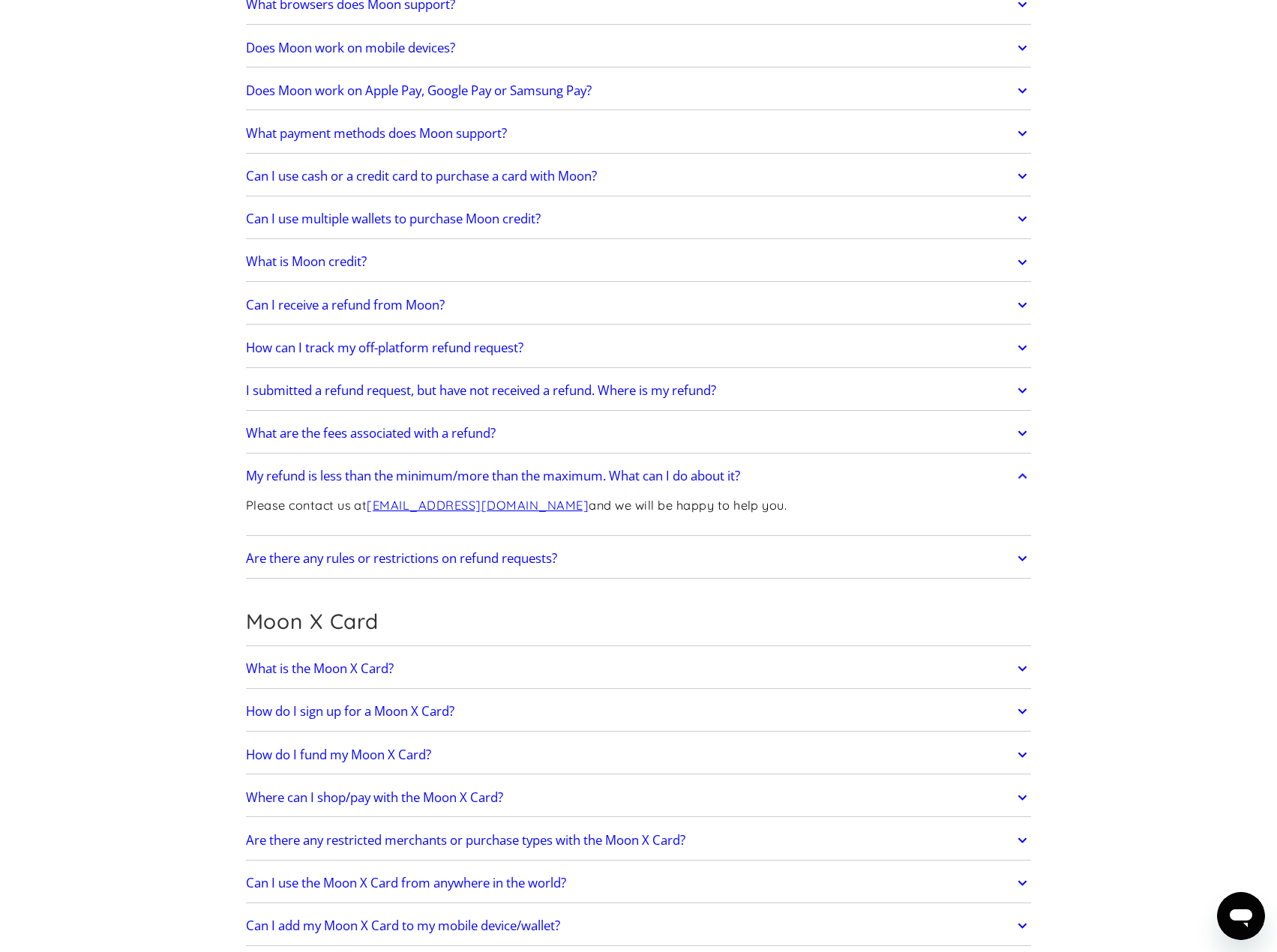
click at [917, 305] on link "Can I receive a refund from Moon?" at bounding box center [638, 305] width 786 height 32
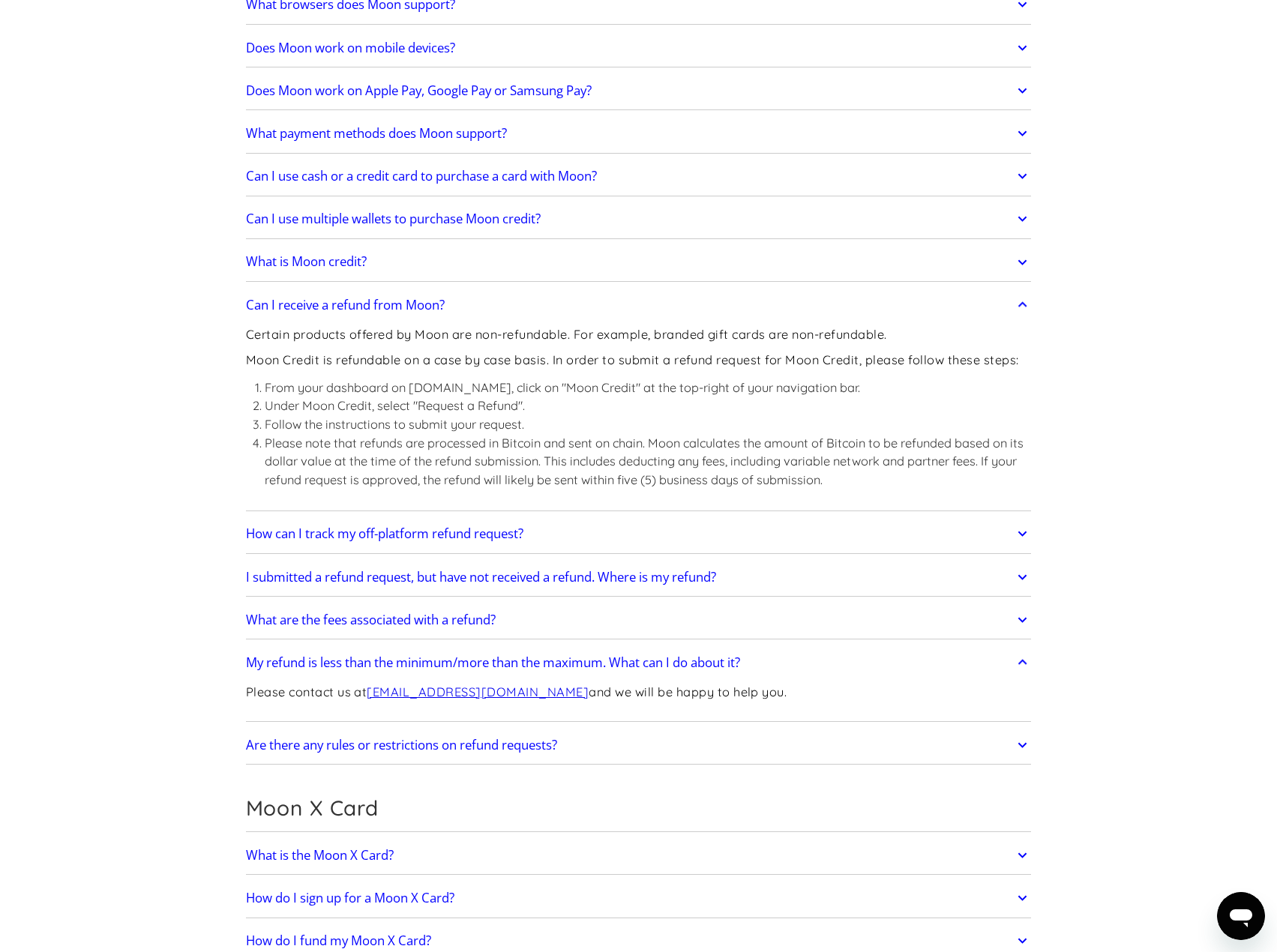
click at [812, 534] on link "How can I track my off-platform refund request?" at bounding box center [638, 533] width 786 height 32
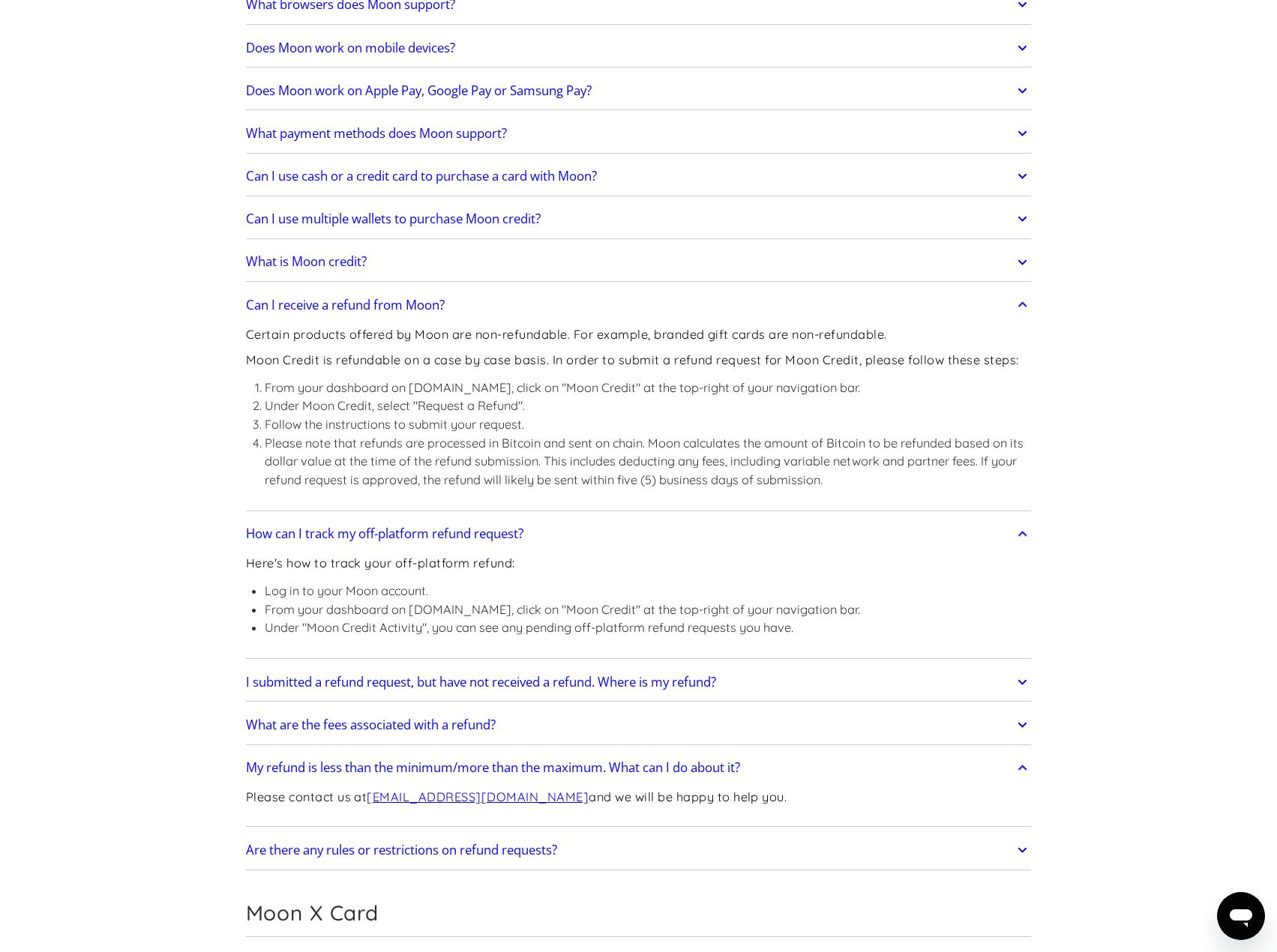
click at [900, 678] on link "I submitted a refund request, but have not received a refund. Where is my refun…" at bounding box center [638, 682] width 786 height 32
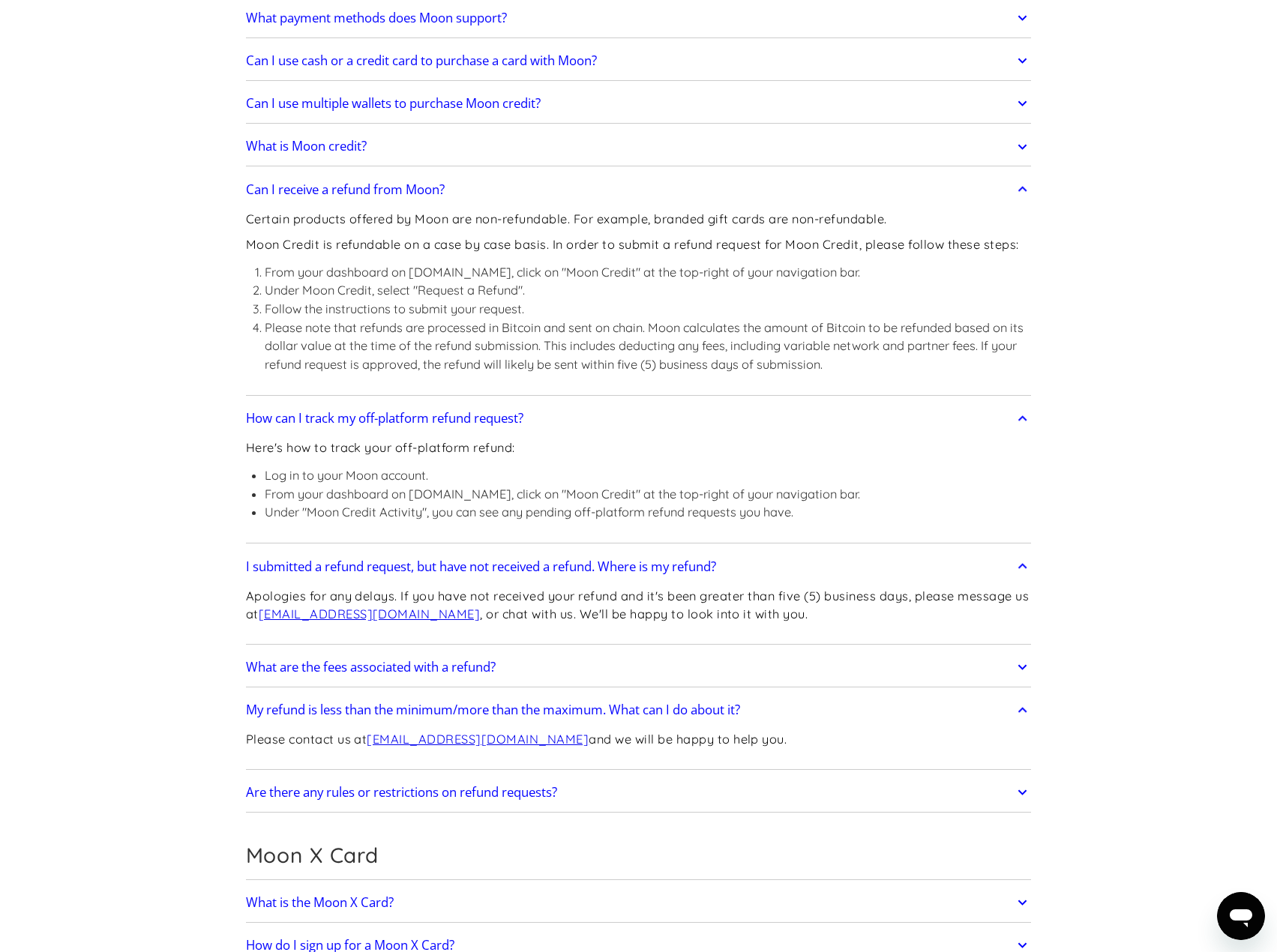
scroll to position [703, 0]
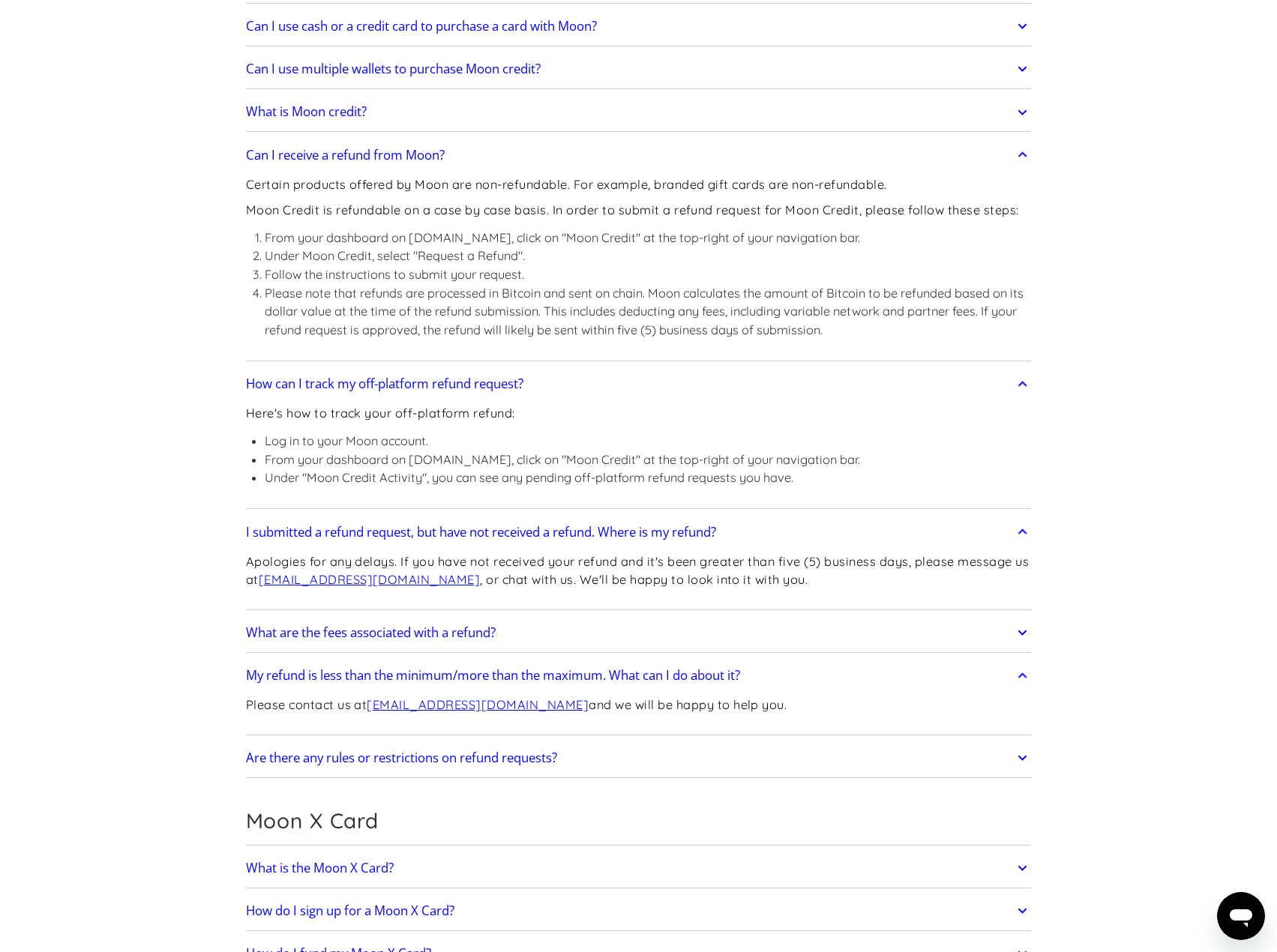
click at [697, 627] on link "What are the fees associated with a refund?" at bounding box center [638, 632] width 786 height 32
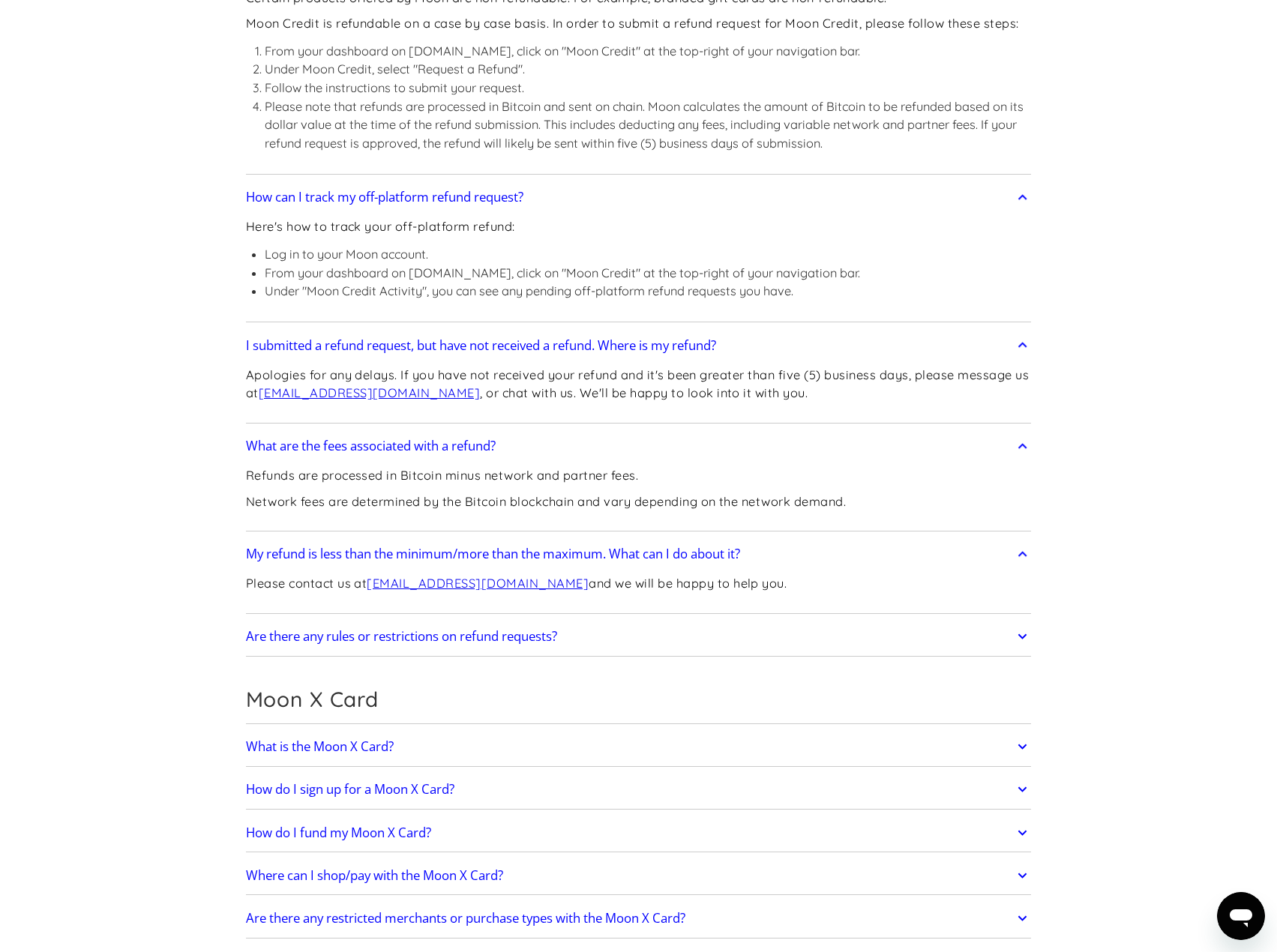
scroll to position [928, 0]
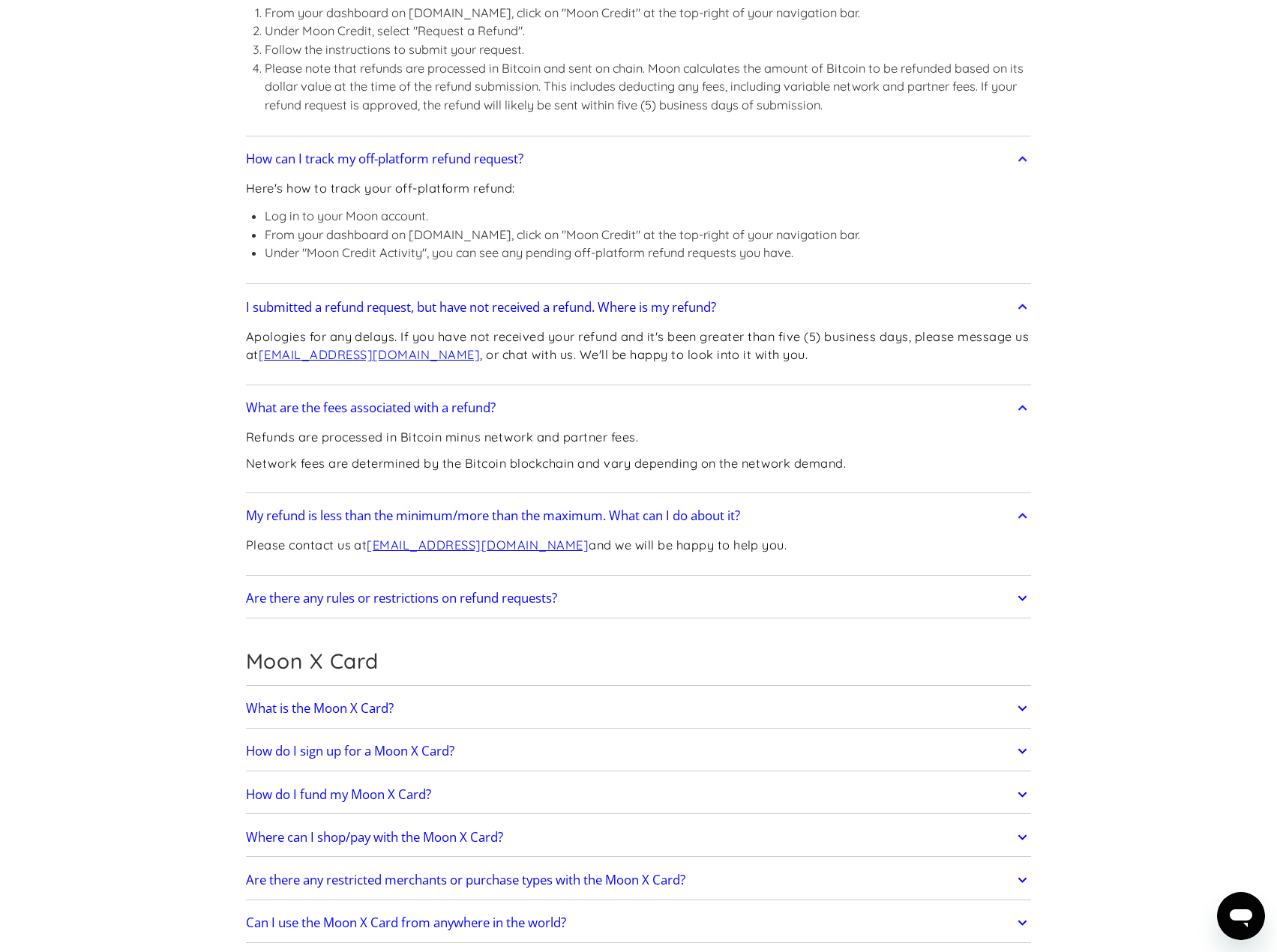
click at [816, 599] on link "Are there any rules or restrictions on refund requests?" at bounding box center [638, 598] width 786 height 32
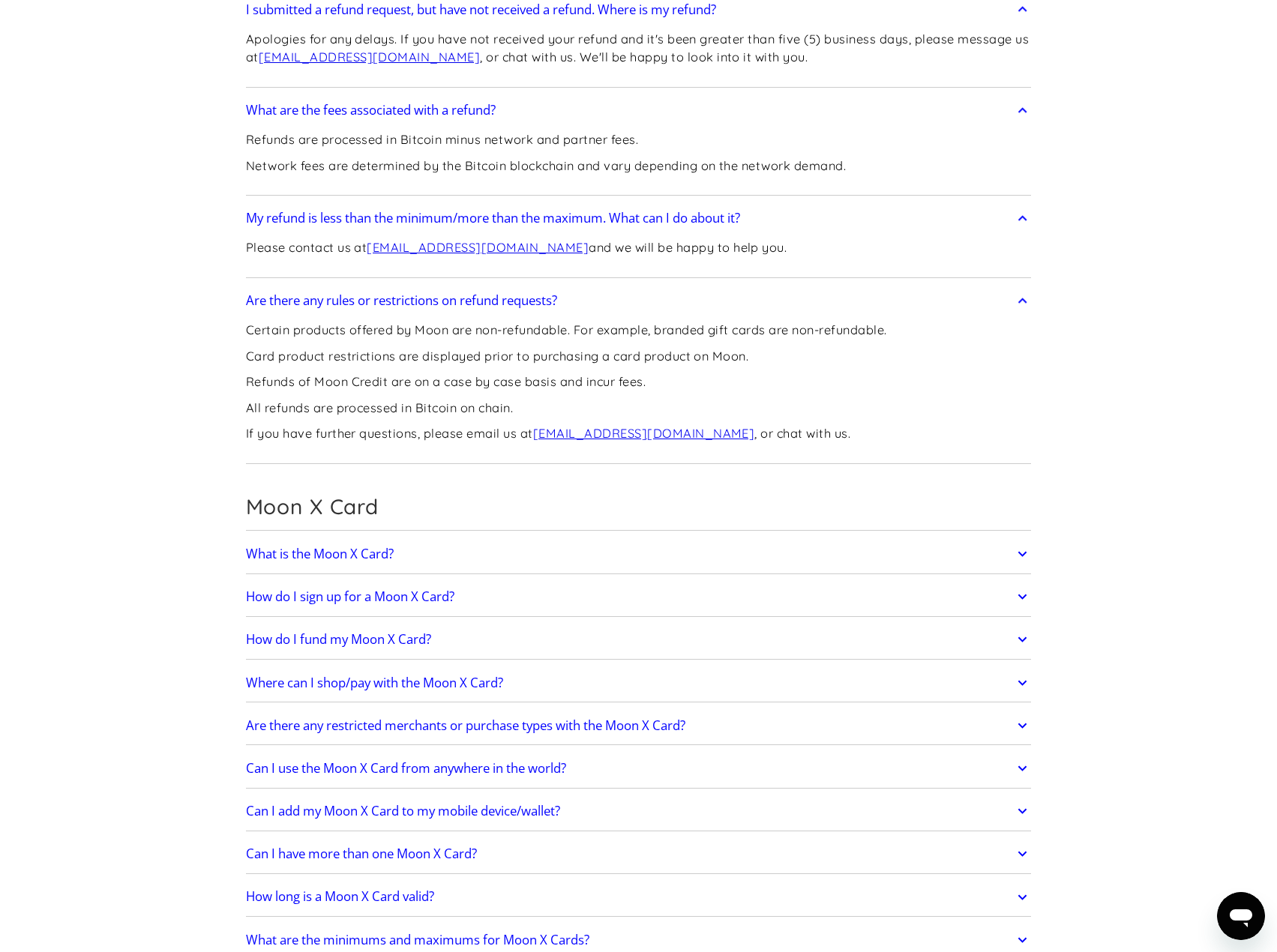
scroll to position [1818, 0]
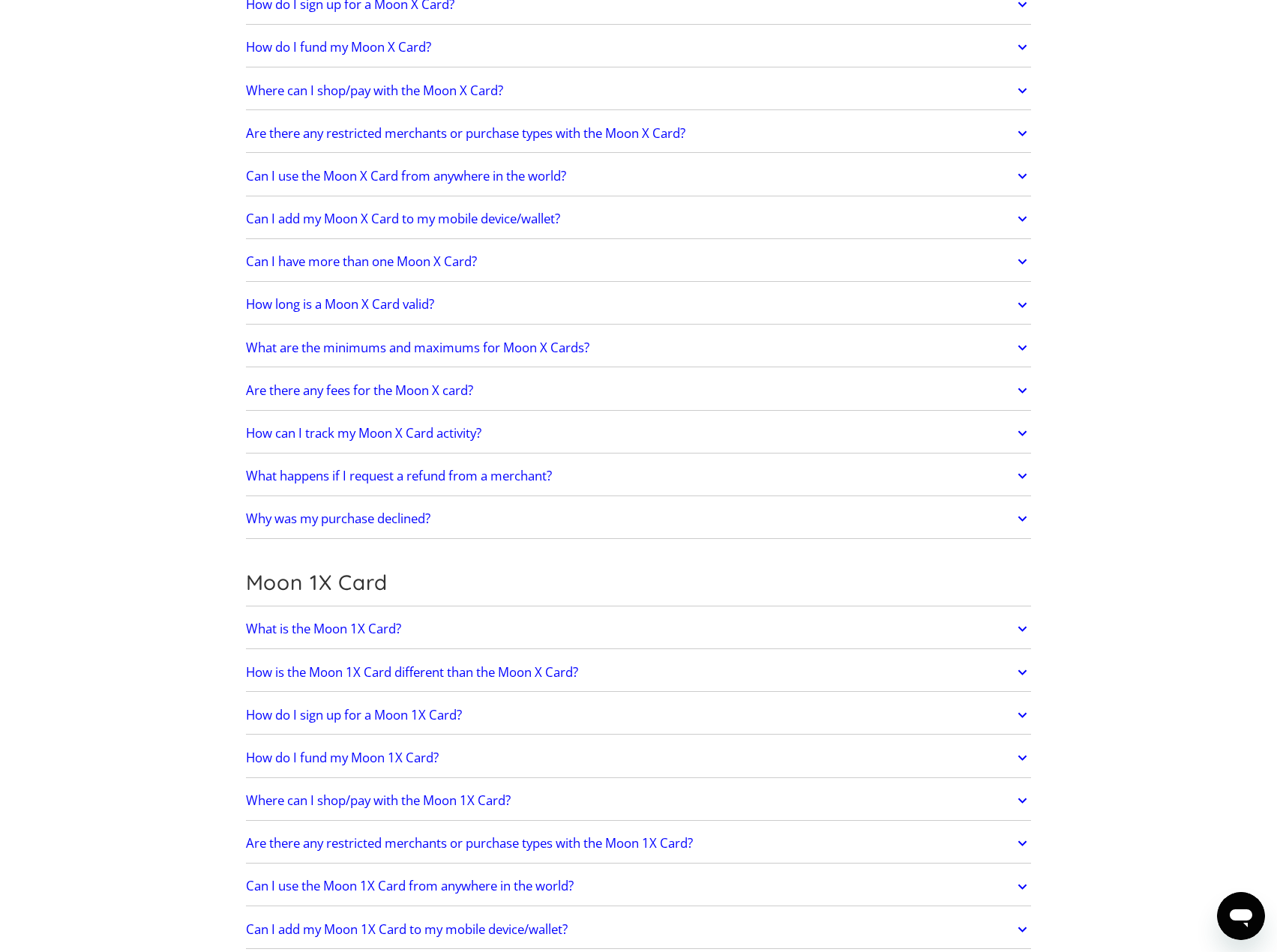
click at [676, 475] on link "What happens if I request a refund from a merchant?" at bounding box center [638, 476] width 786 height 32
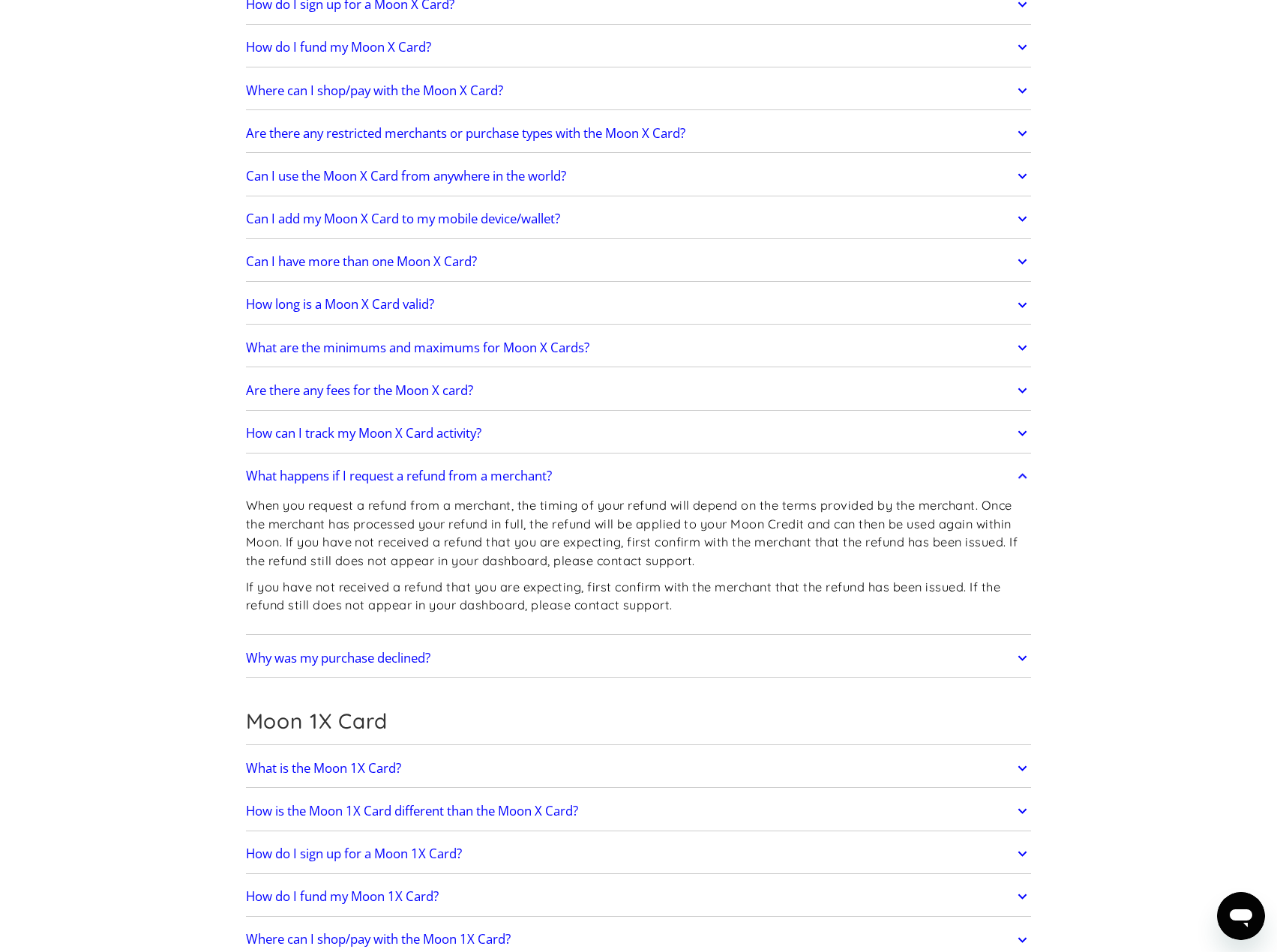
scroll to position [2711, 0]
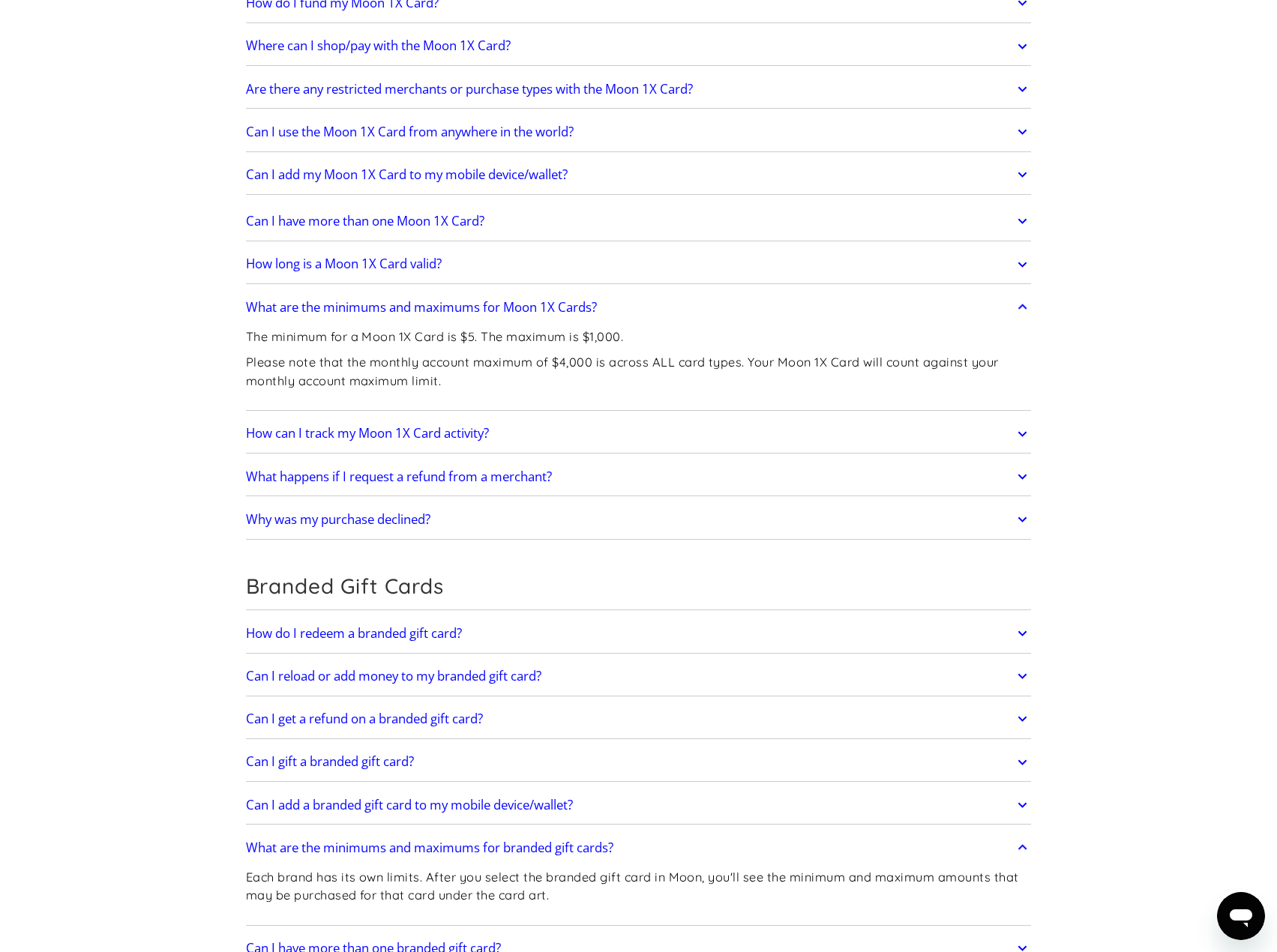
click at [711, 478] on link "What happens if I request a refund from a merchant?" at bounding box center [638, 477] width 786 height 32
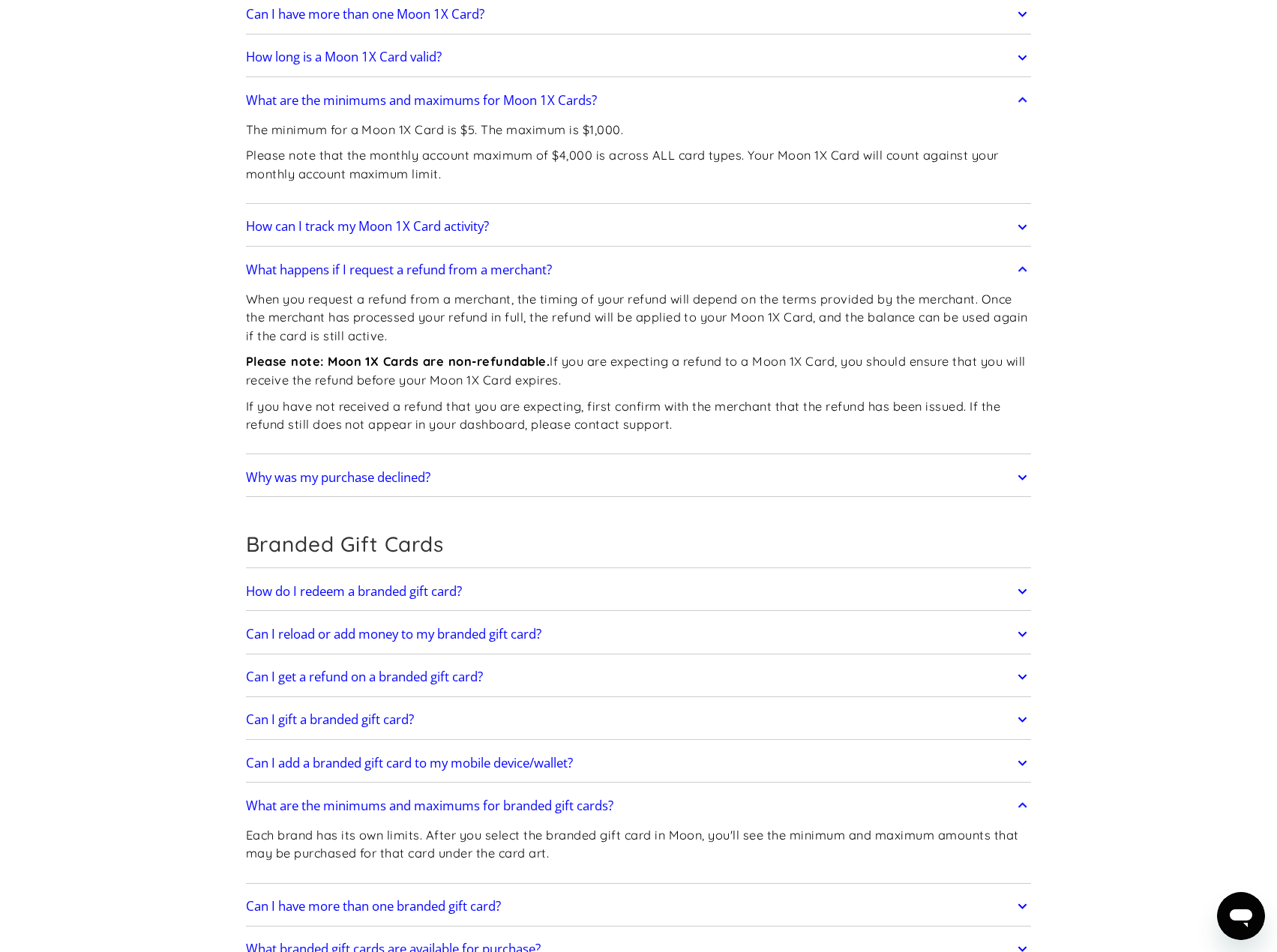
scroll to position [2936, 0]
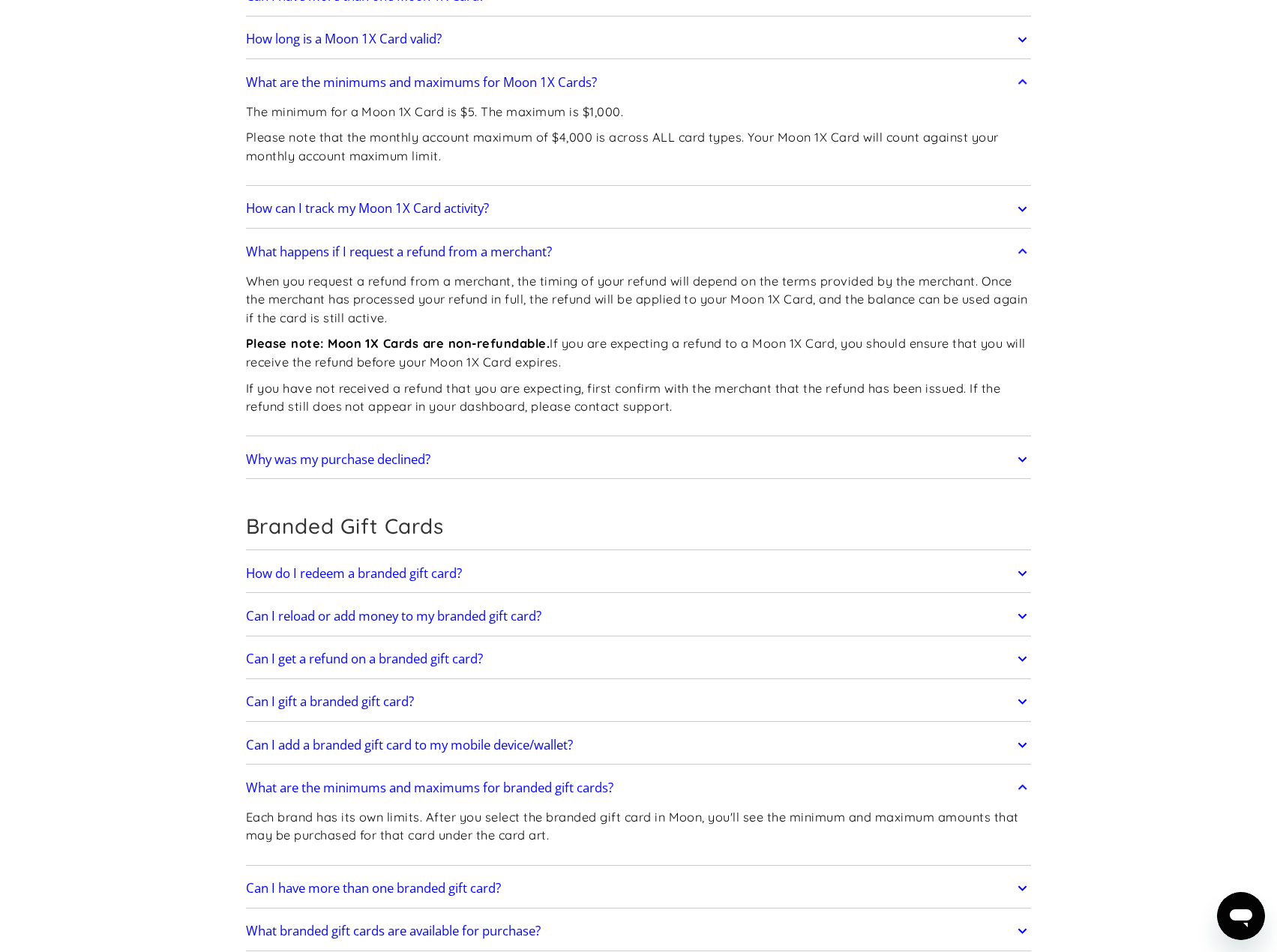
click at [623, 663] on link "Can I get a refund on a branded gift card?" at bounding box center [638, 659] width 786 height 32
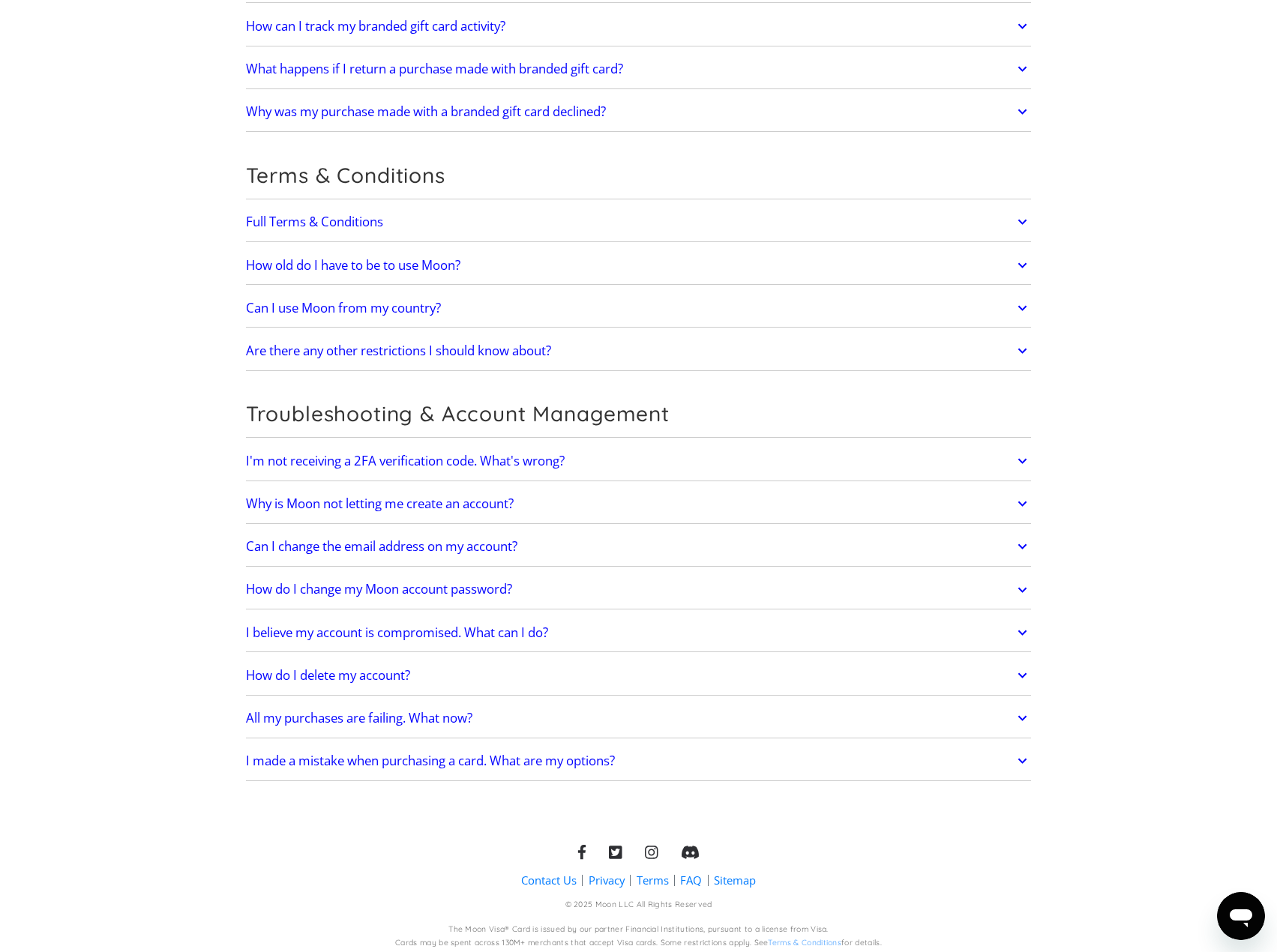
scroll to position [3929, 0]
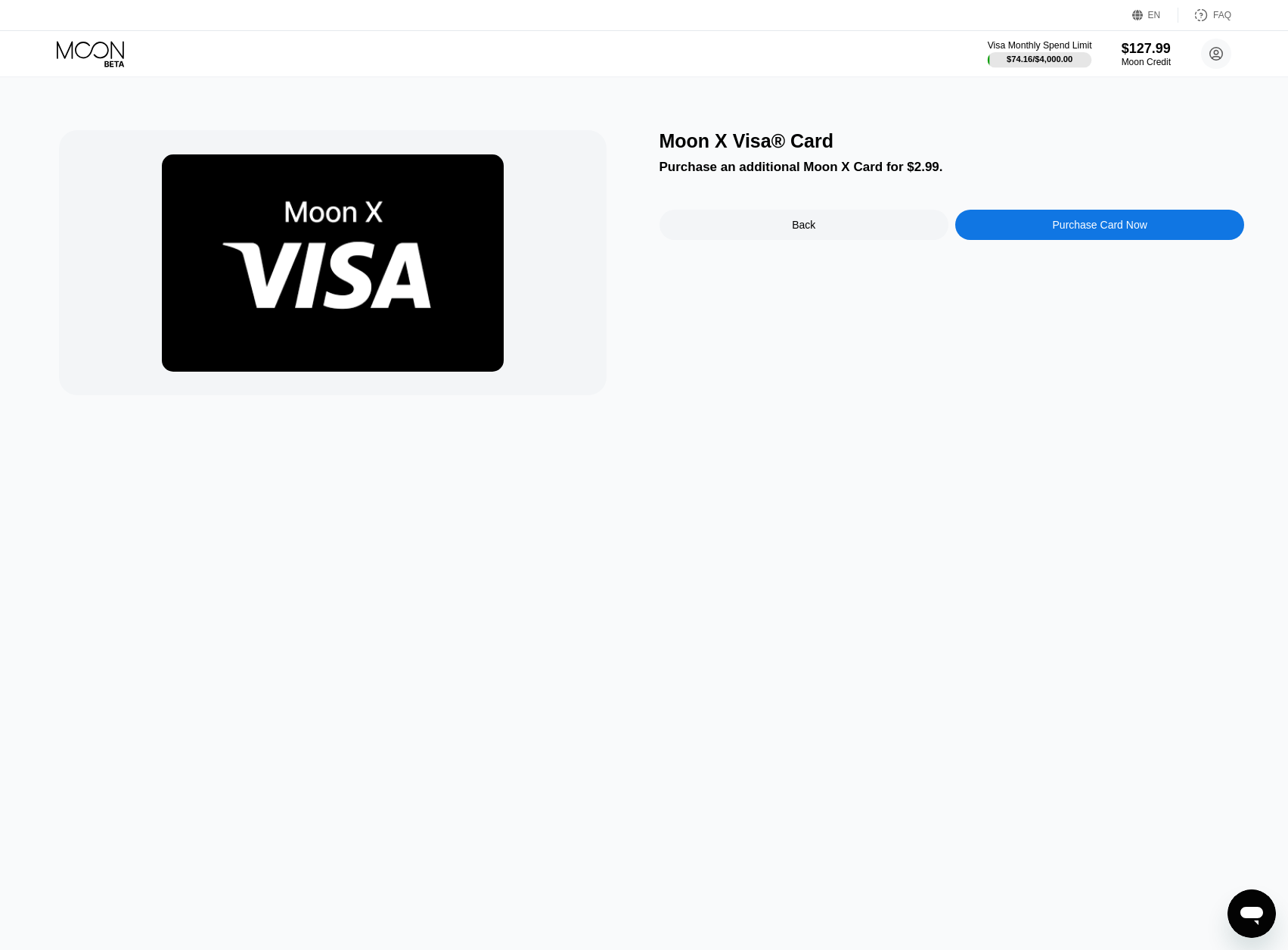
click at [1012, 40] on div "Visa Monthly Spend Limit" at bounding box center [1039, 45] width 105 height 11
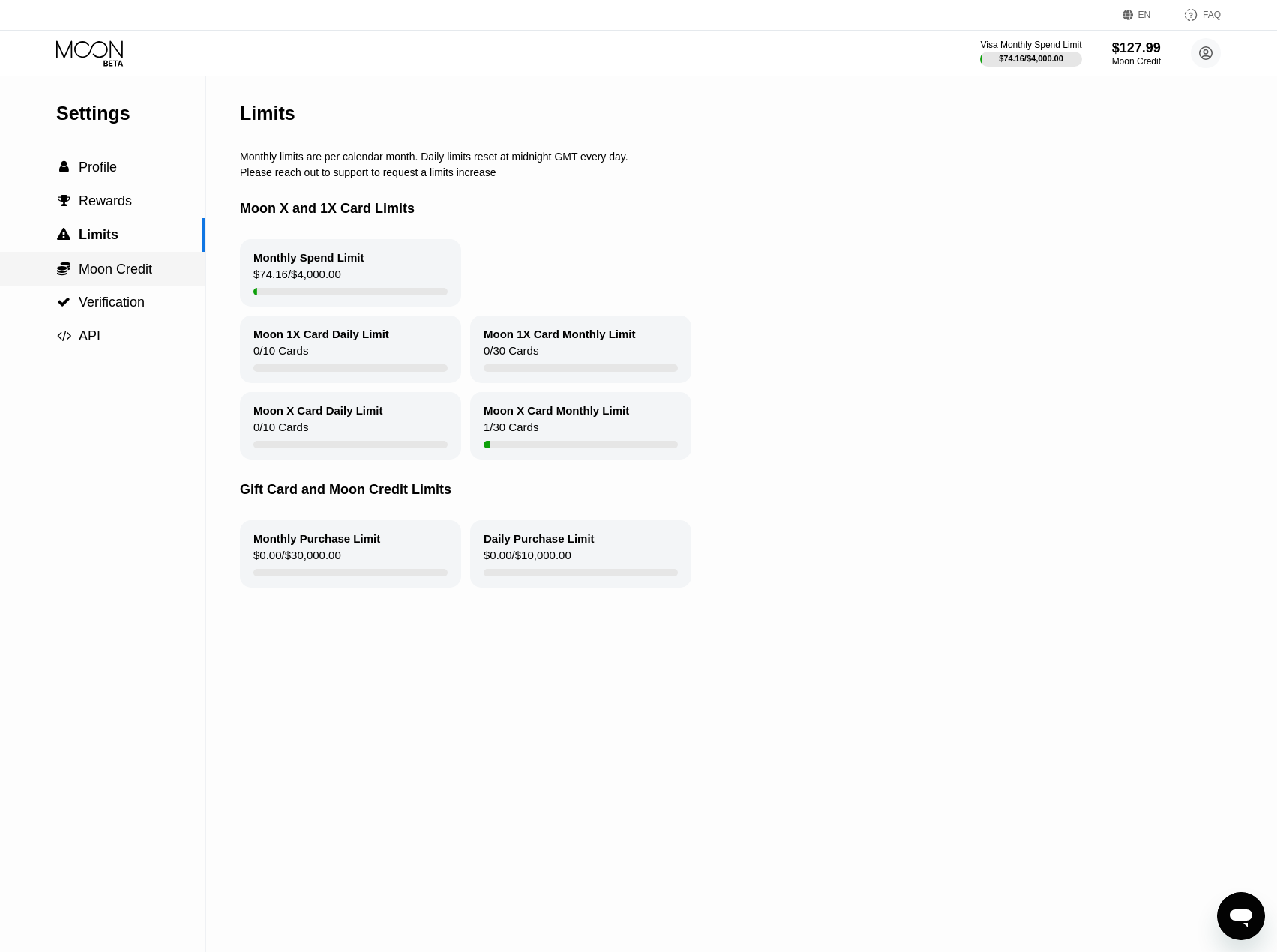
click at [135, 276] on span "Moon Credit" at bounding box center [116, 268] width 73 height 15
